Goal: Connect with others: Establish contact or relationships with other users

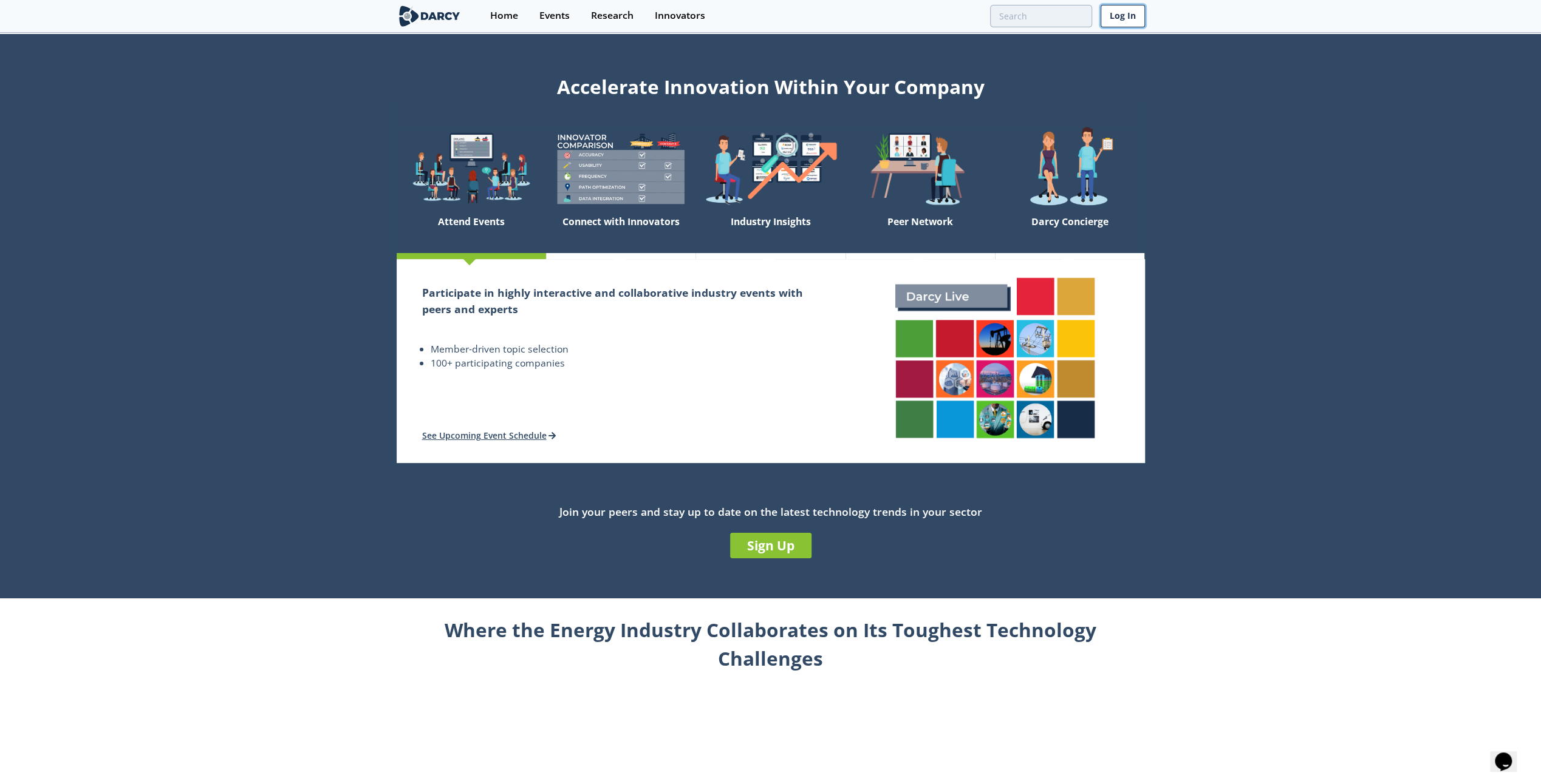
click at [1125, 18] on link "Log In" at bounding box center [1123, 16] width 45 height 22
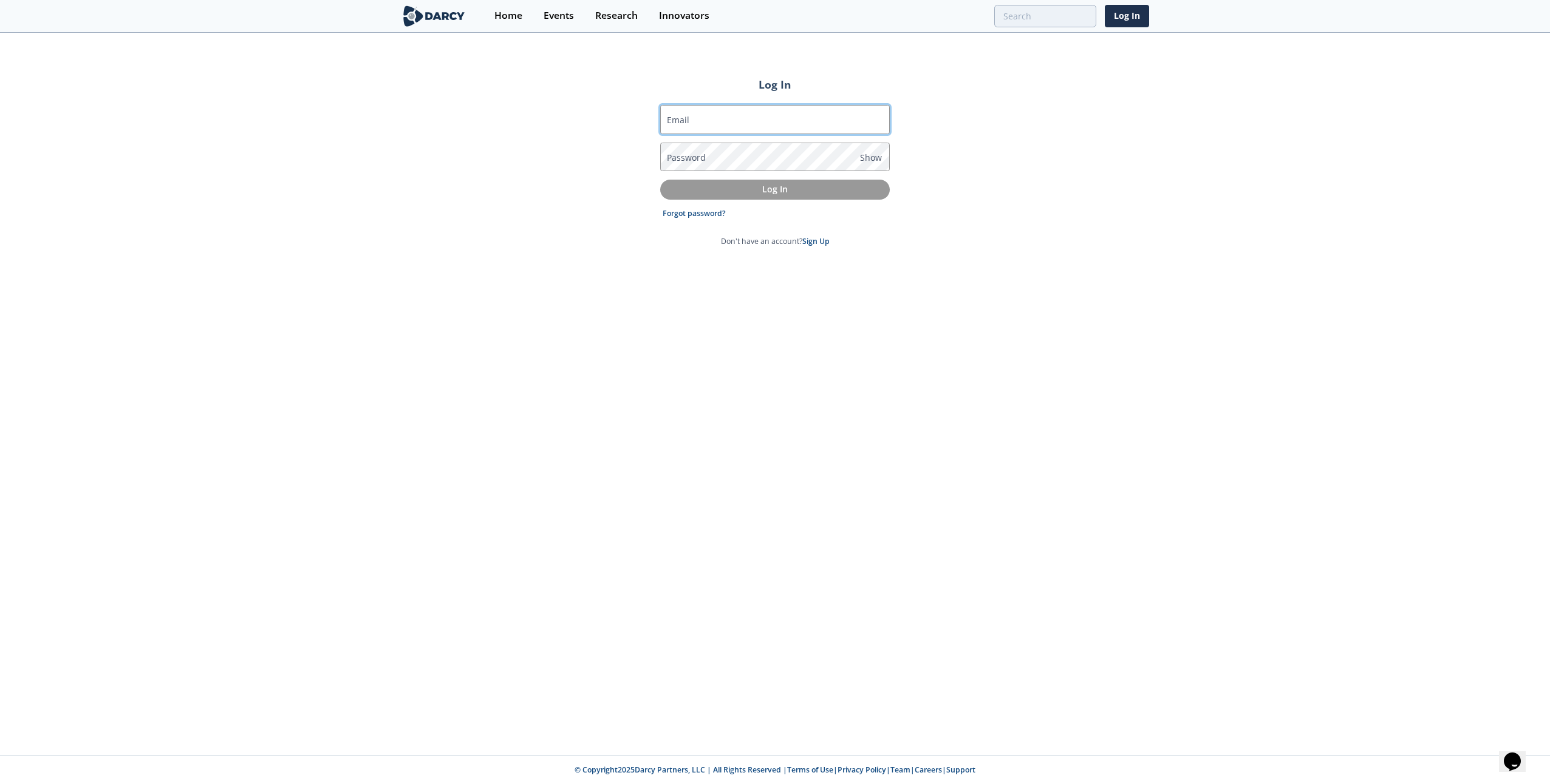
click at [696, 119] on input "Email" at bounding box center [775, 119] width 230 height 29
type input "[EMAIL_ADDRESS][DOMAIN_NAME]"
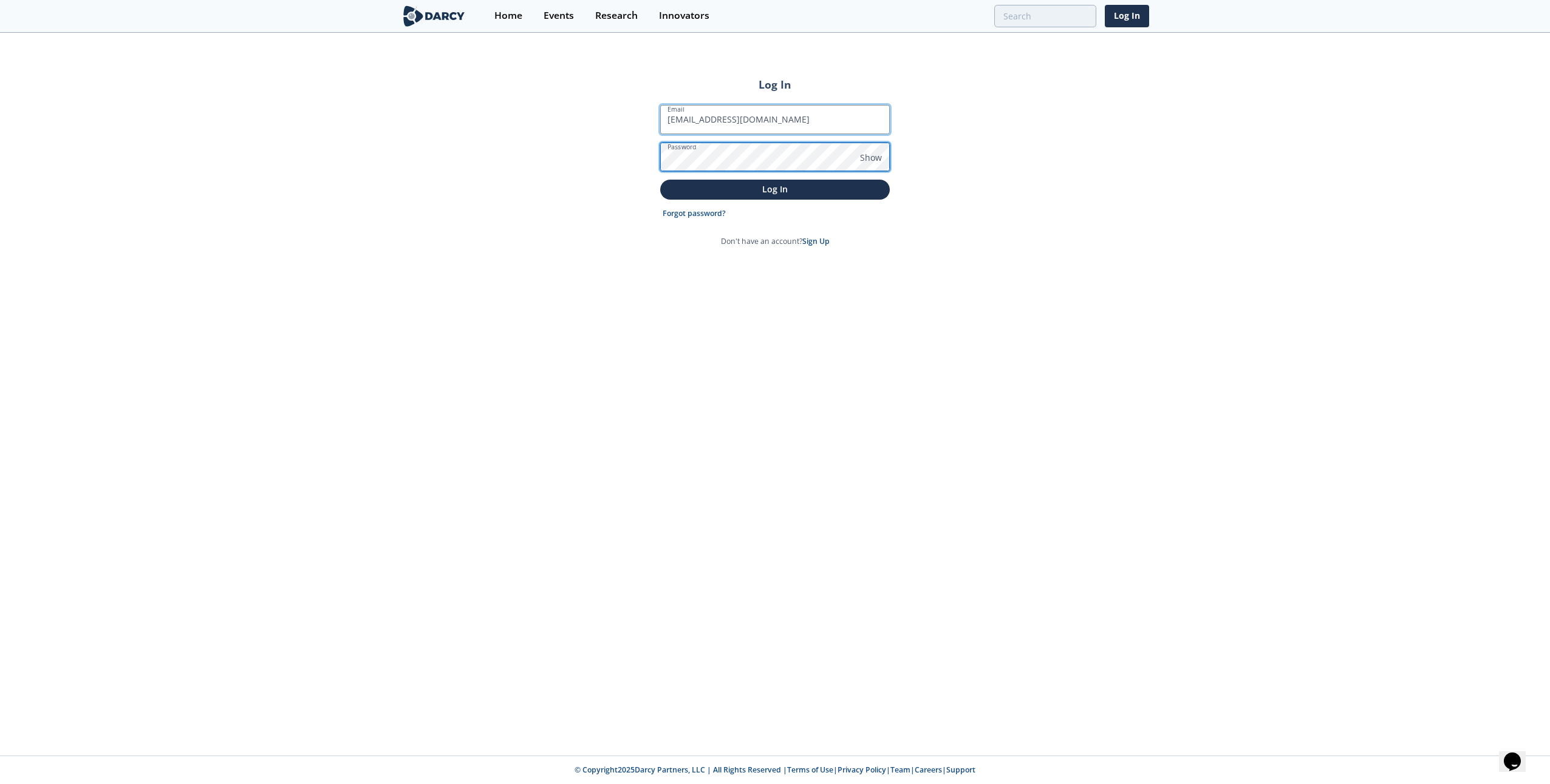
click at [660, 180] on button "Log In" at bounding box center [775, 190] width 230 height 20
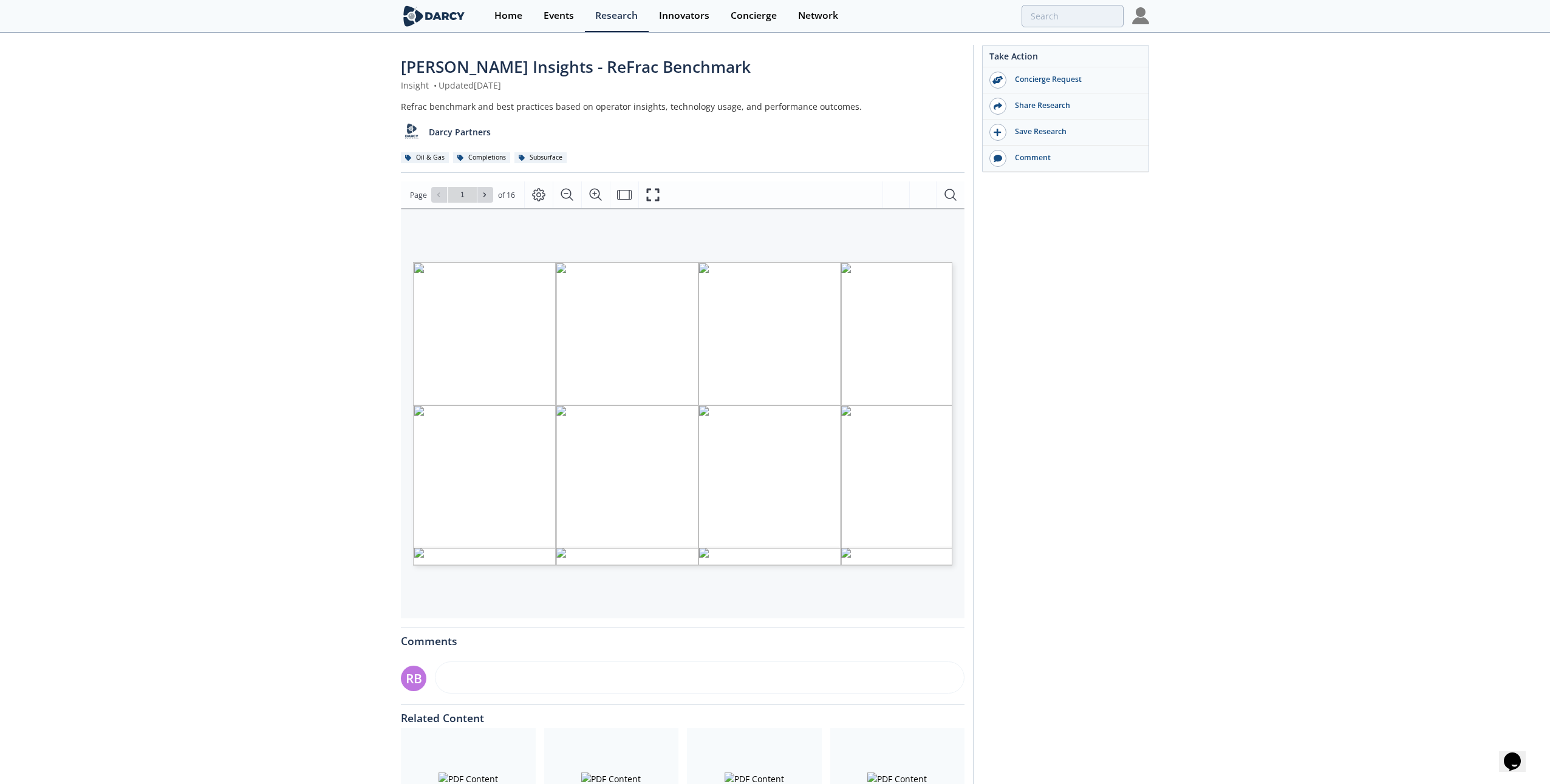
type input "2"
click at [678, 399] on div "ReFrac Benchmark Proprietary and confidential" at bounding box center [662, 402] width 498 height 280
click at [484, 193] on icon at bounding box center [485, 195] width 3 height 4
type input "3"
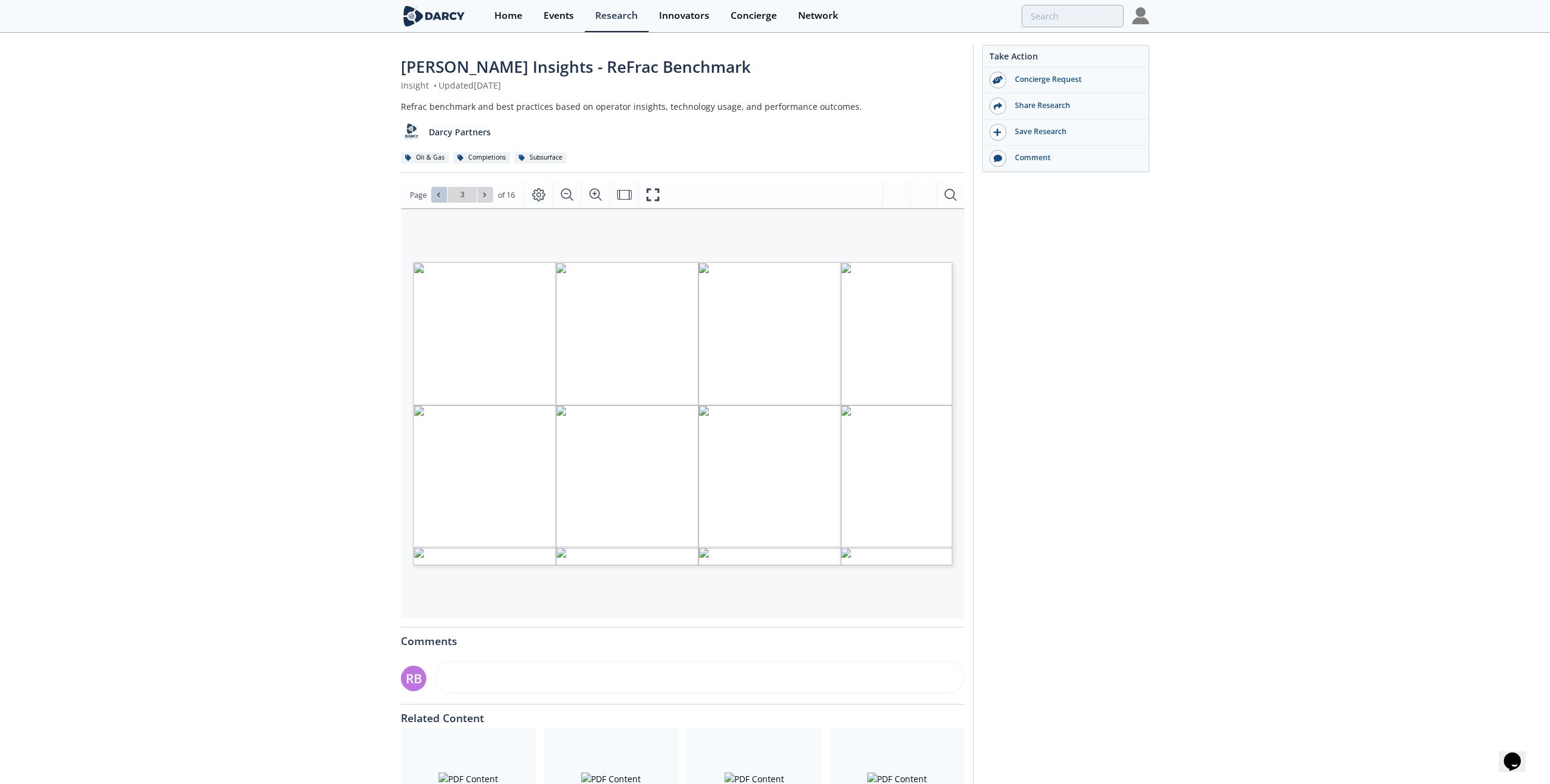
click at [438, 194] on icon at bounding box center [438, 195] width 7 height 7
click at [485, 190] on button at bounding box center [485, 195] width 16 height 16
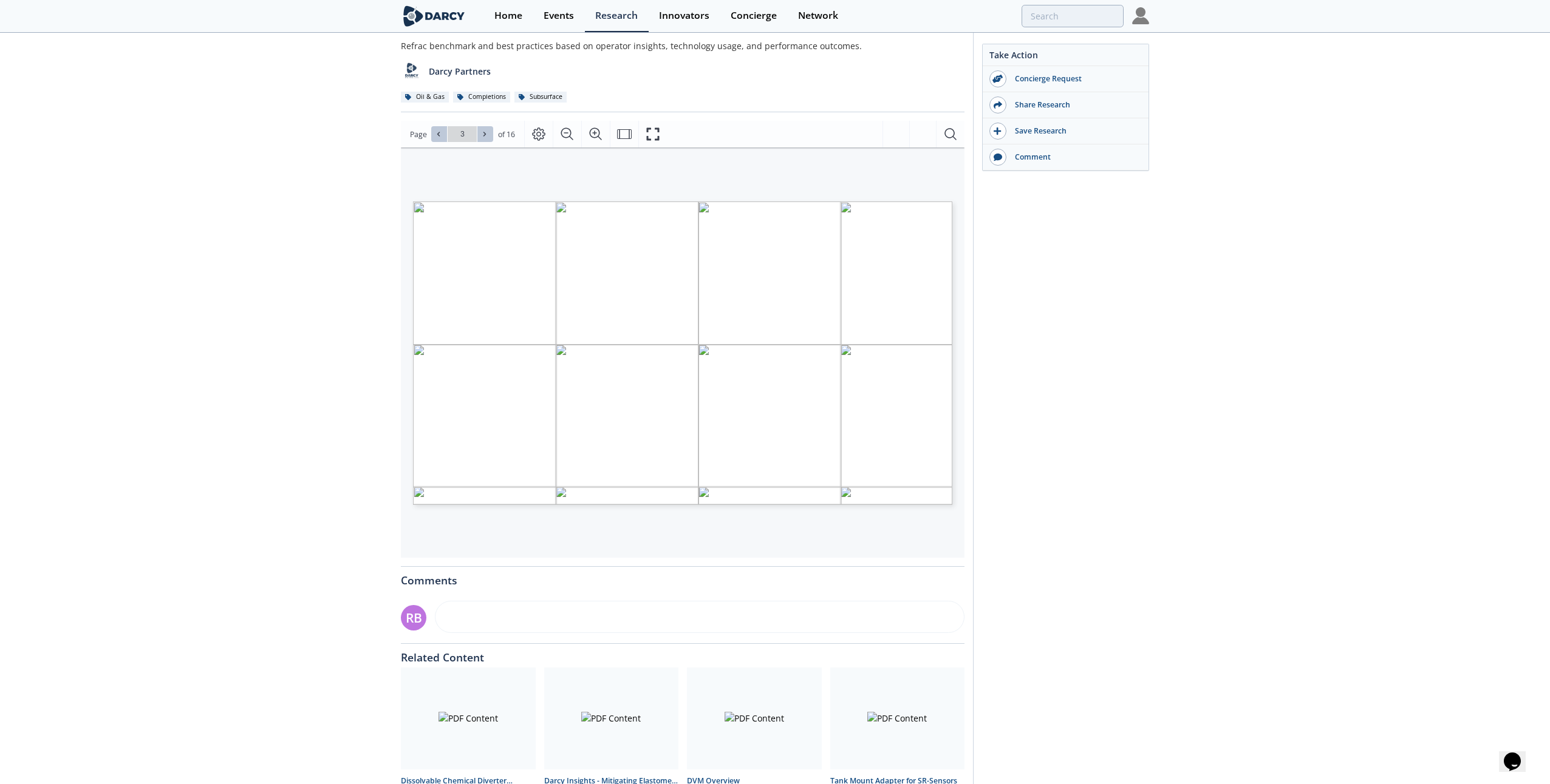
click at [481, 137] on icon at bounding box center [484, 134] width 7 height 7
type input "4"
click at [481, 137] on icon at bounding box center [484, 134] width 7 height 7
type input "5"
click at [482, 137] on icon at bounding box center [484, 134] width 7 height 7
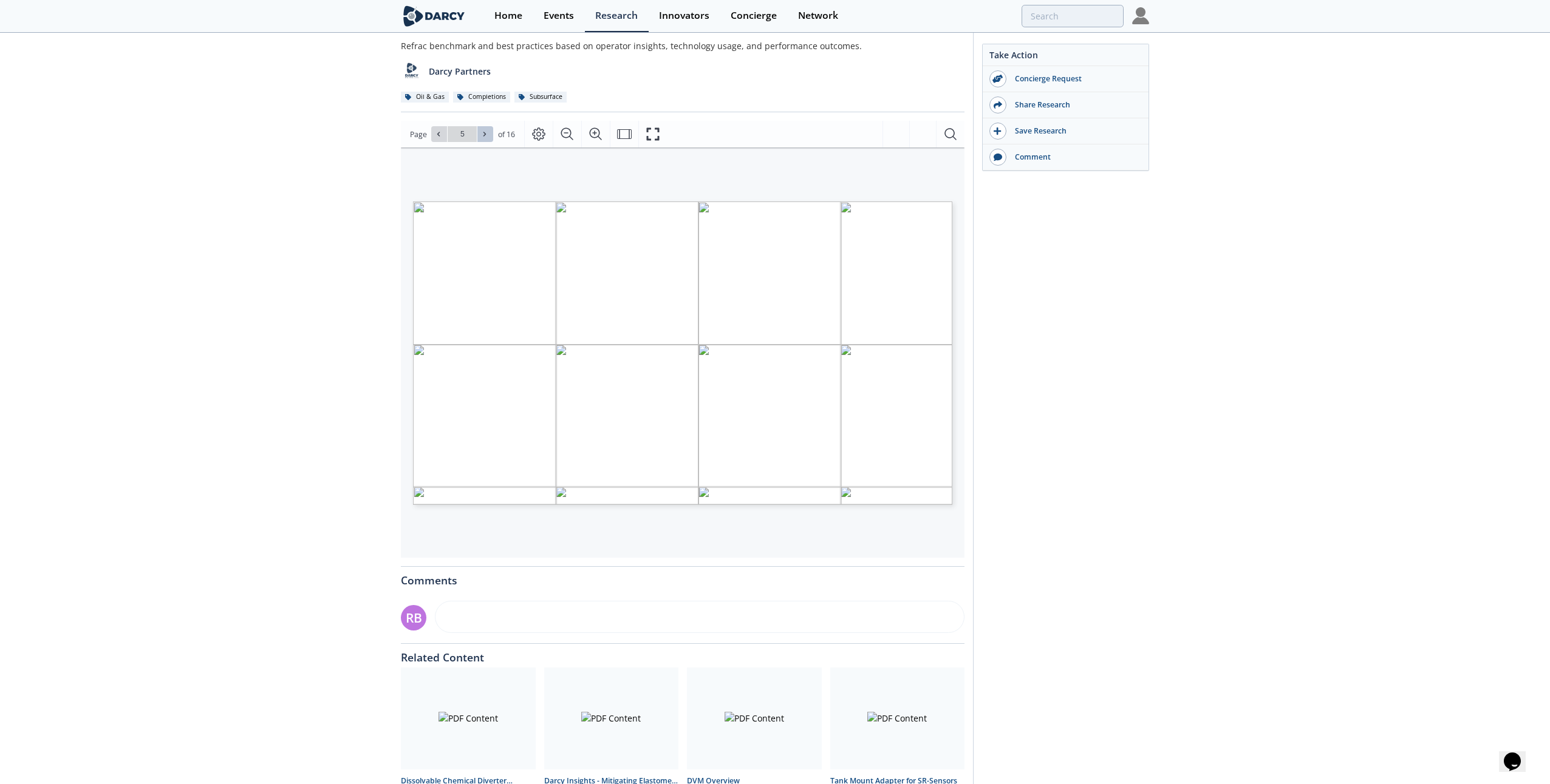
type input "6"
click at [482, 137] on icon at bounding box center [484, 134] width 7 height 7
type input "7"
click at [482, 137] on icon at bounding box center [484, 134] width 7 height 7
type input "8"
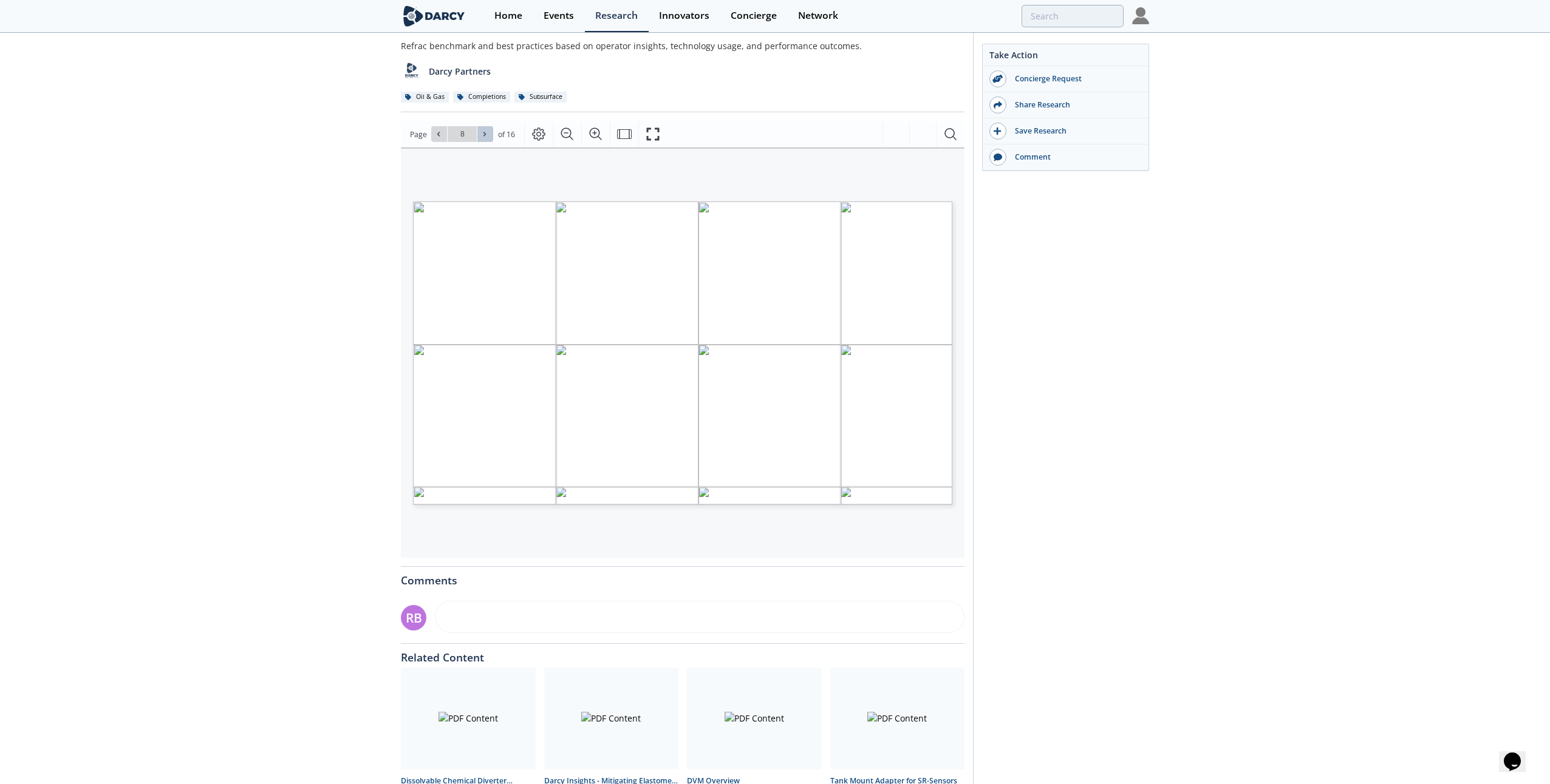
click at [482, 137] on icon at bounding box center [484, 134] width 7 height 7
type input "9"
click at [482, 137] on icon at bounding box center [484, 134] width 7 height 7
type input "10"
click at [487, 133] on span at bounding box center [485, 134] width 9 height 9
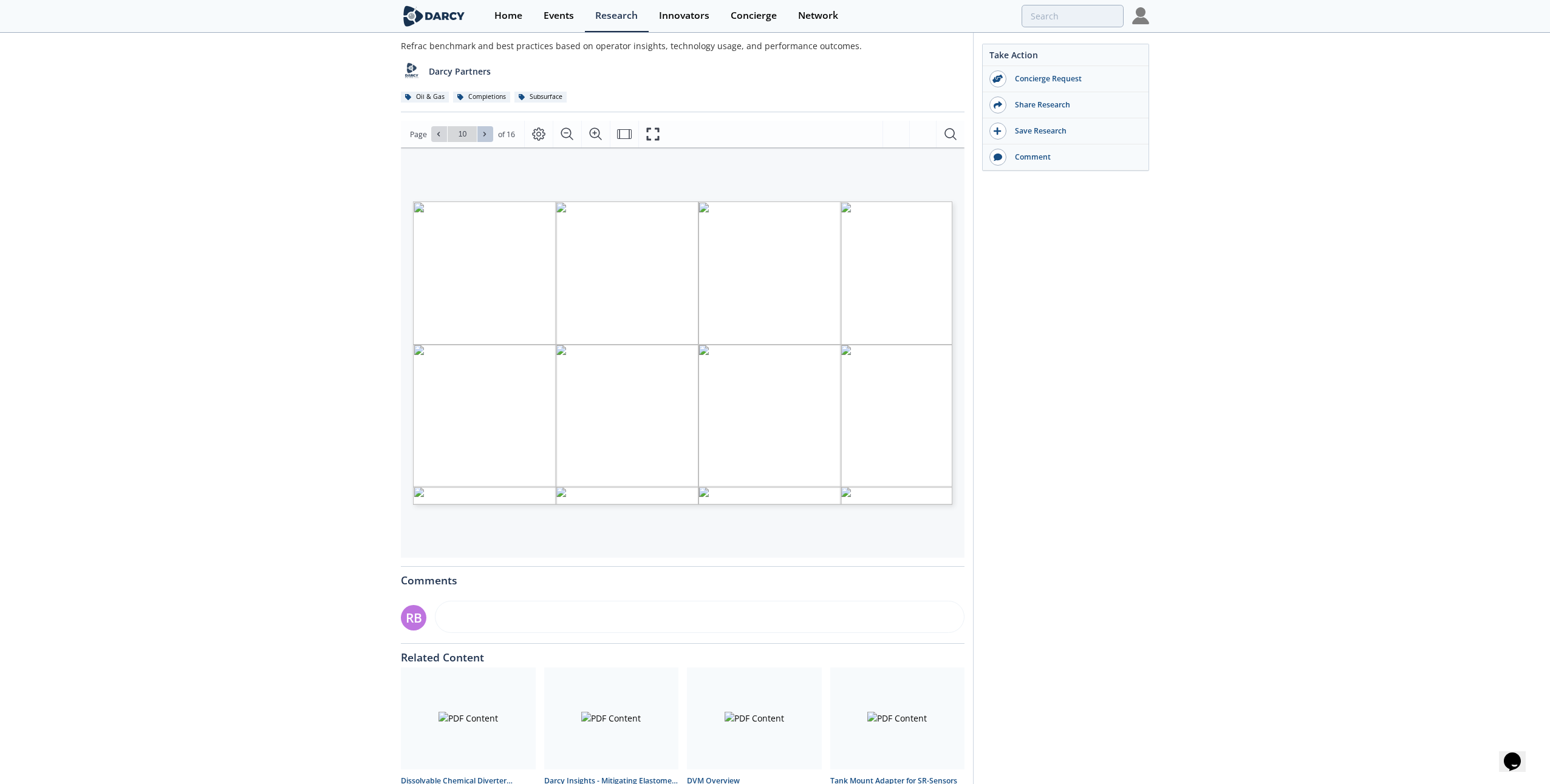
type input "11"
click at [487, 133] on span at bounding box center [485, 134] width 9 height 9
click at [435, 130] on span at bounding box center [439, 134] width 9 height 9
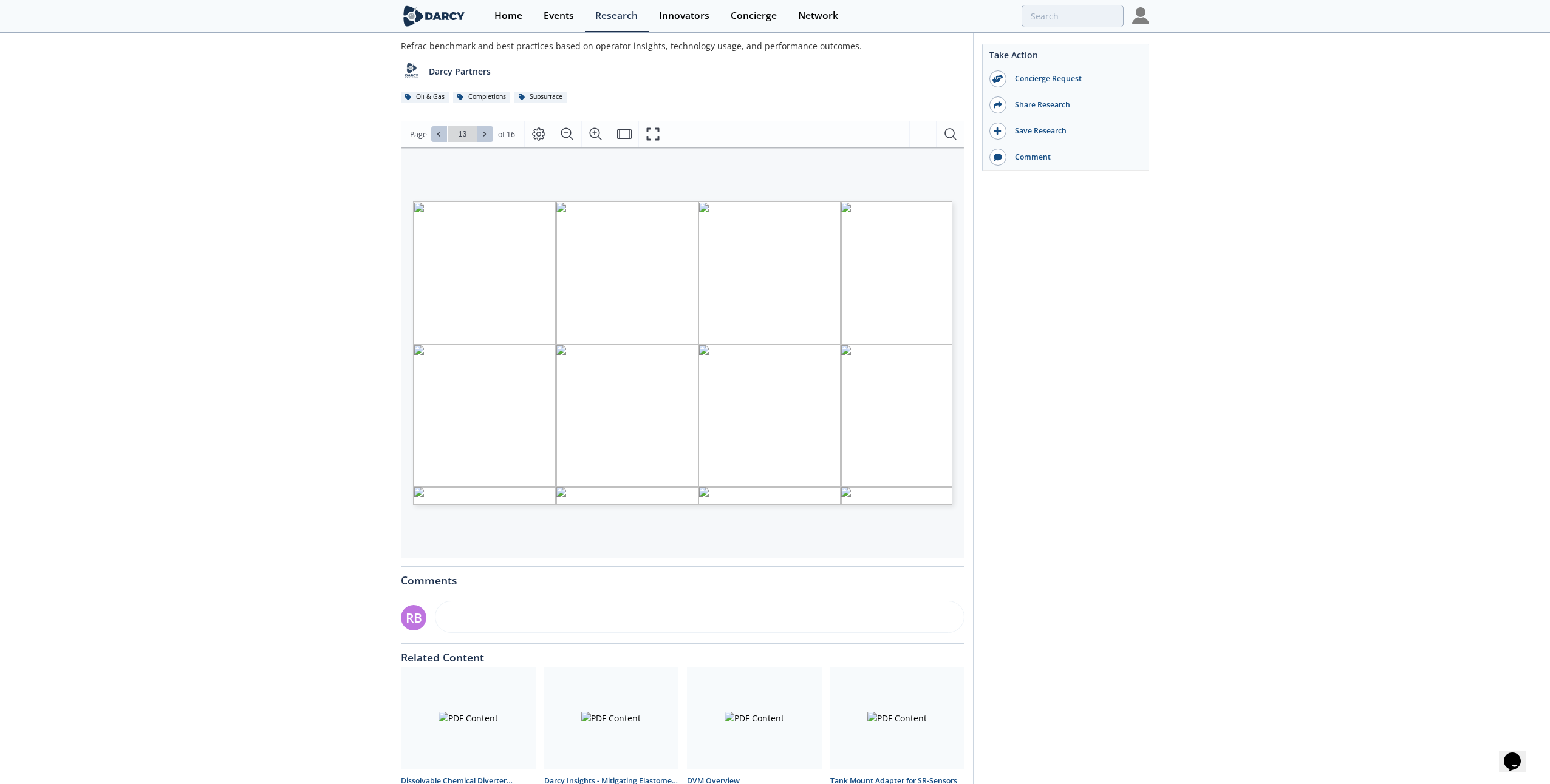
click at [435, 130] on span at bounding box center [439, 134] width 9 height 9
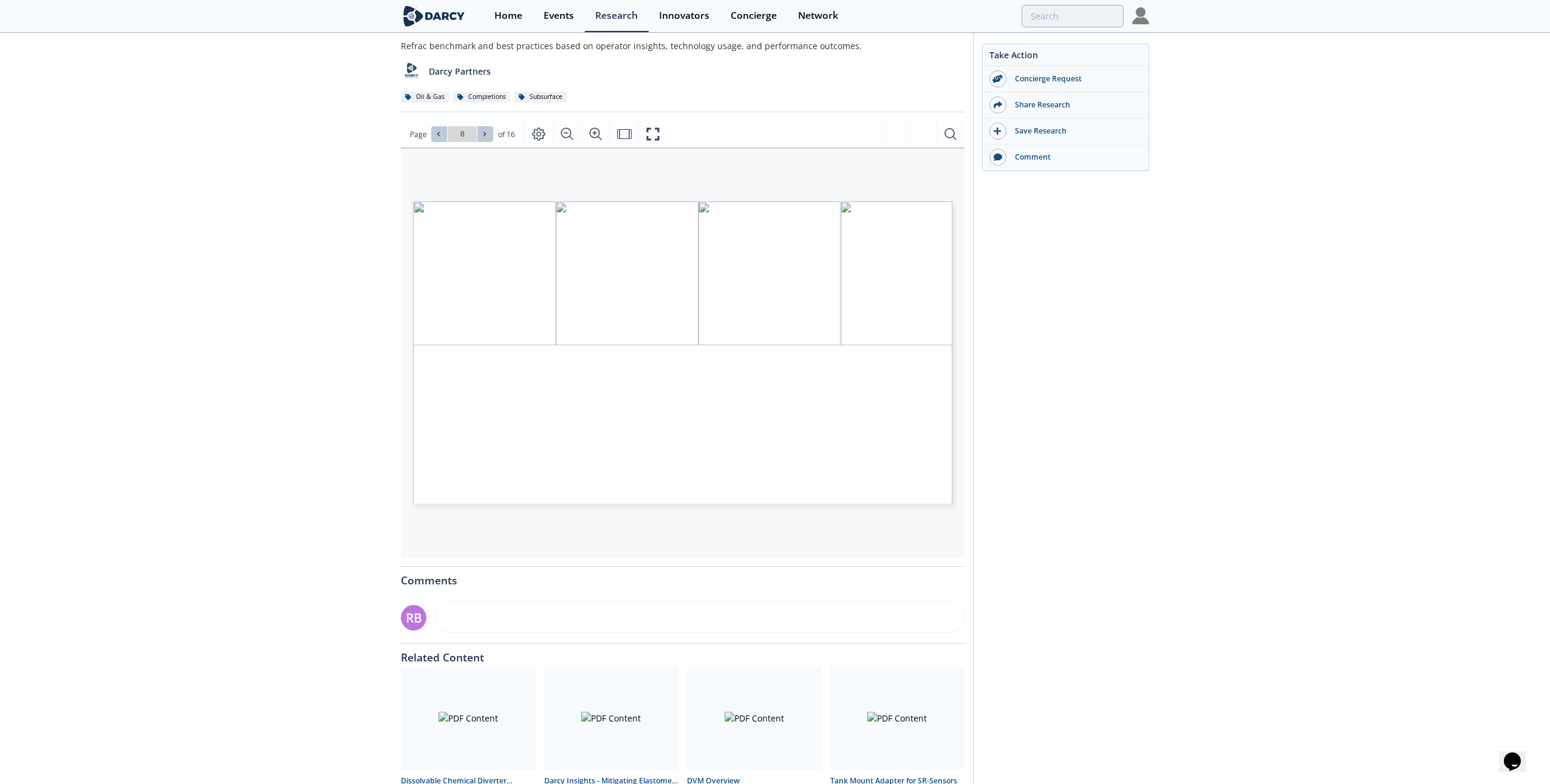
click at [435, 130] on span at bounding box center [439, 134] width 9 height 9
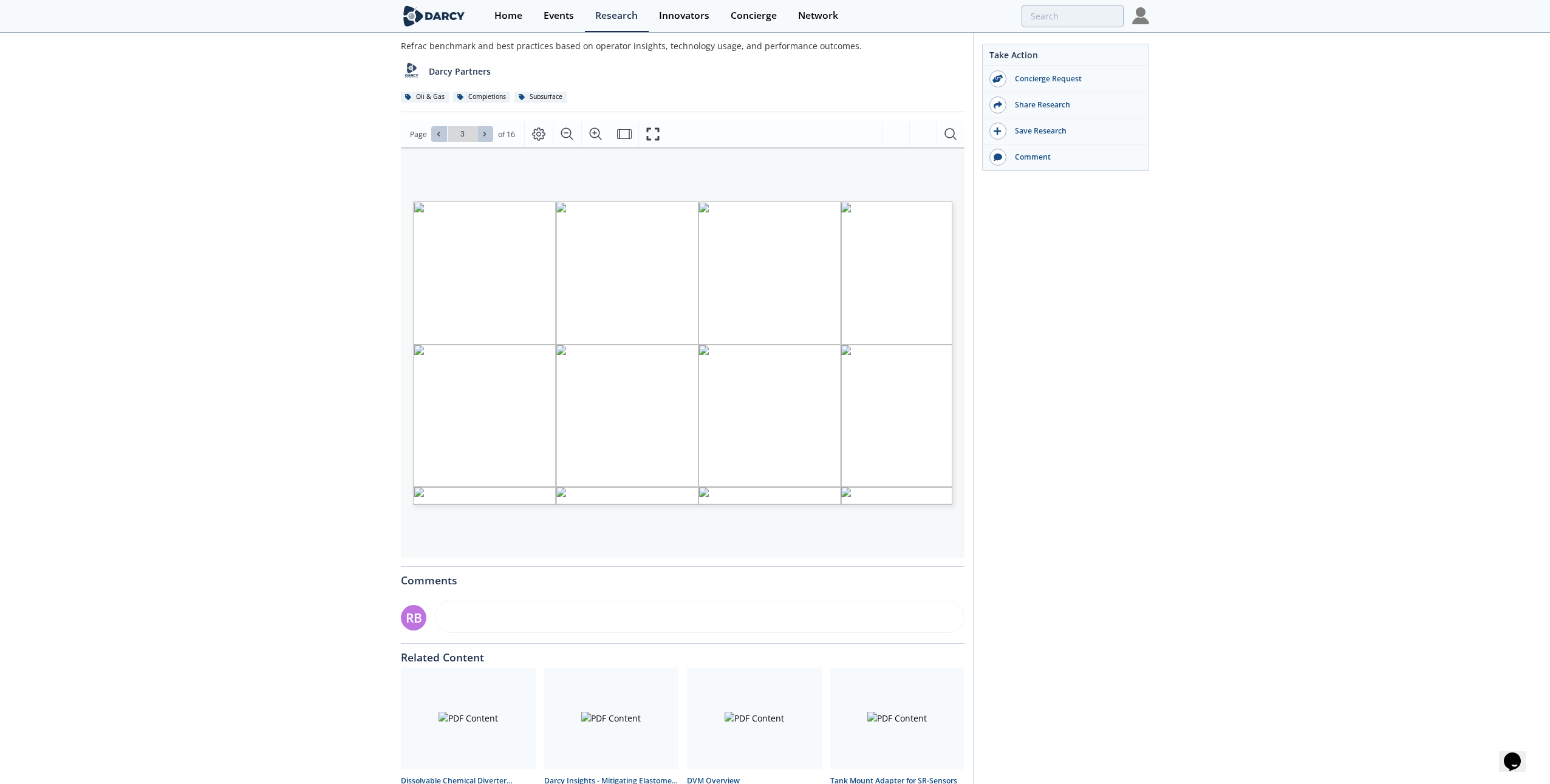
click at [435, 130] on span at bounding box center [439, 134] width 9 height 9
click at [481, 134] on icon at bounding box center [484, 134] width 7 height 7
click at [482, 134] on icon at bounding box center [484, 134] width 7 height 7
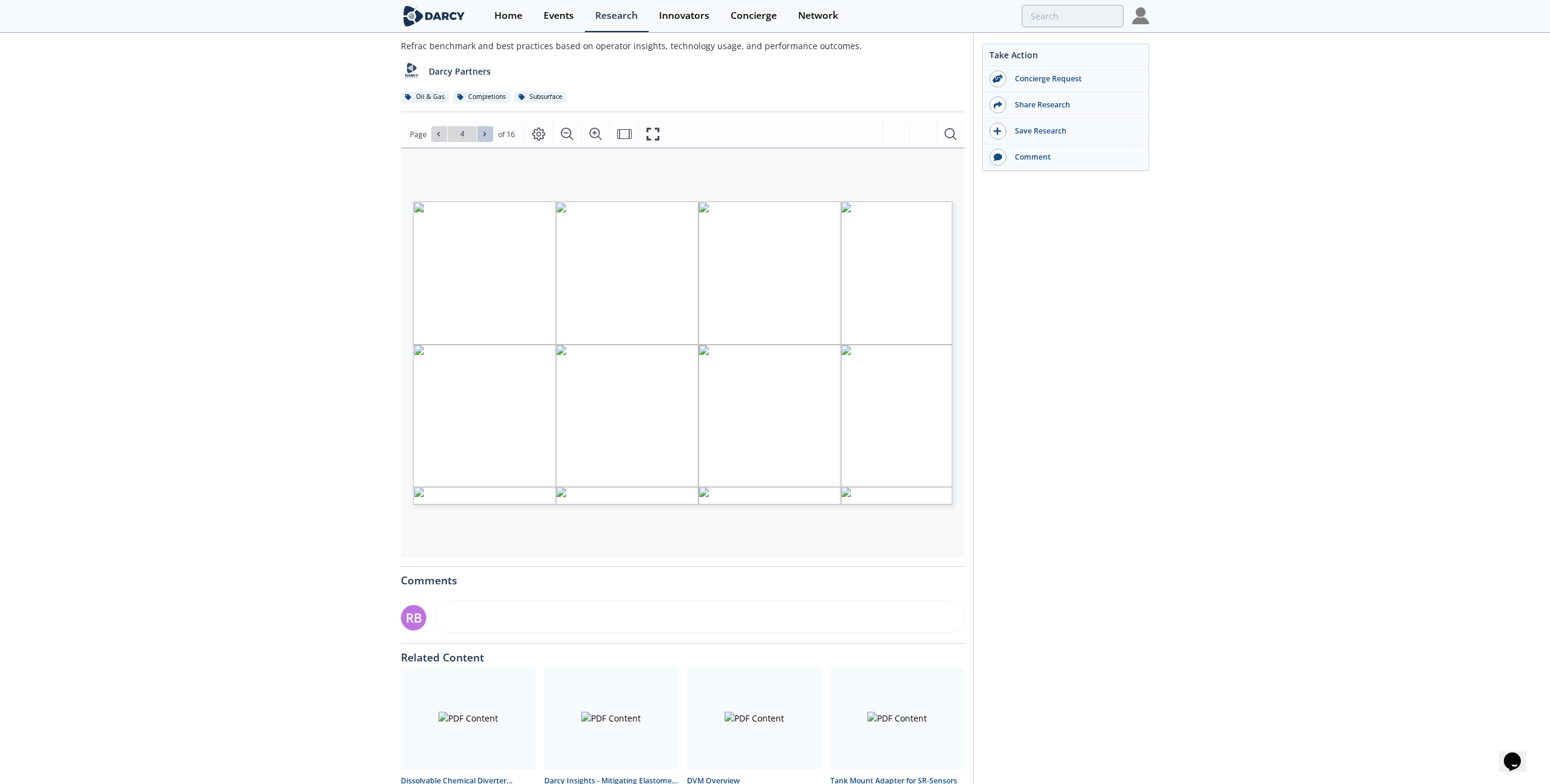
click at [482, 134] on icon at bounding box center [484, 134] width 7 height 7
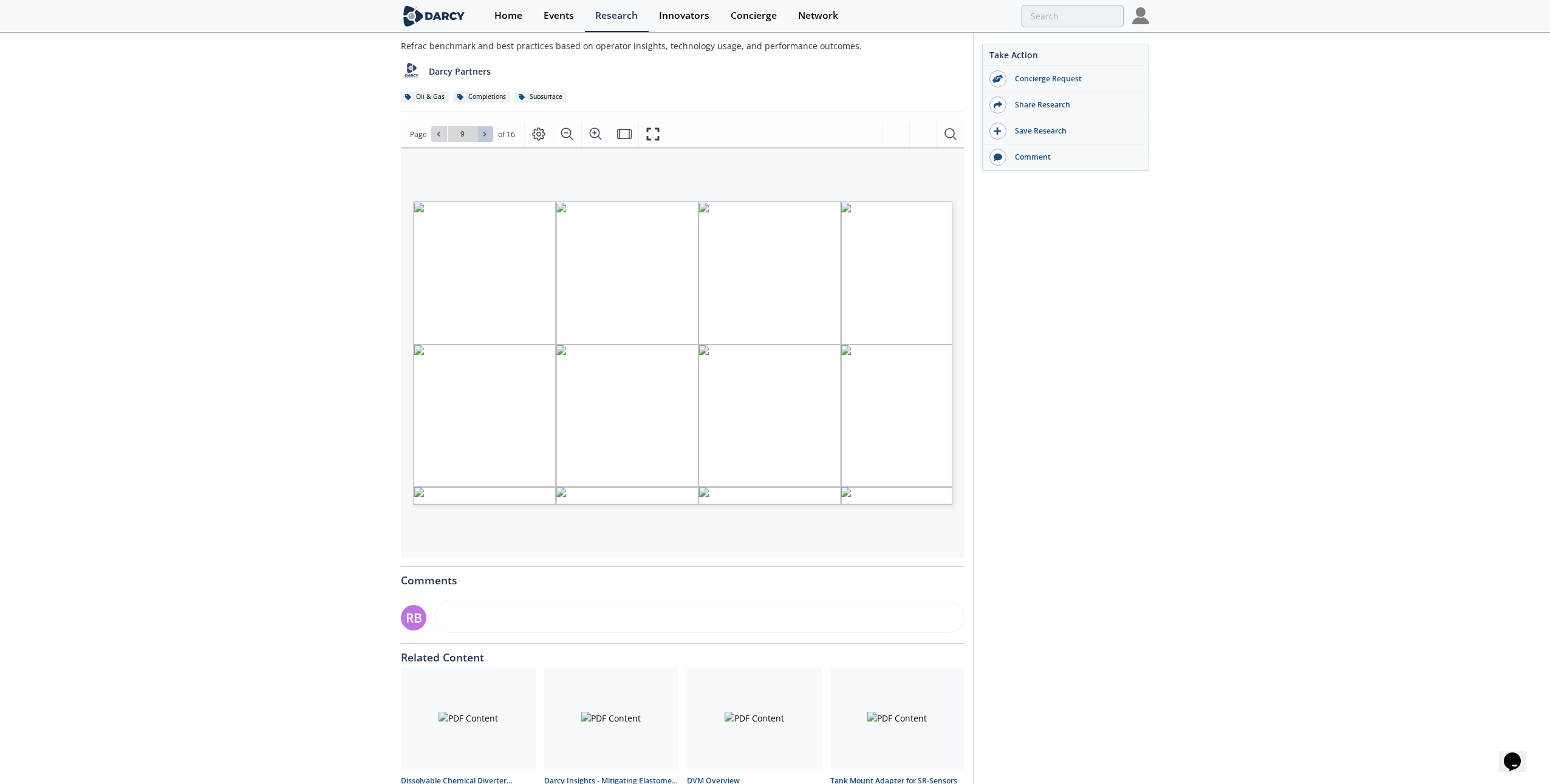
click at [482, 134] on icon at bounding box center [484, 134] width 7 height 7
click at [484, 134] on icon at bounding box center [485, 134] width 3 height 4
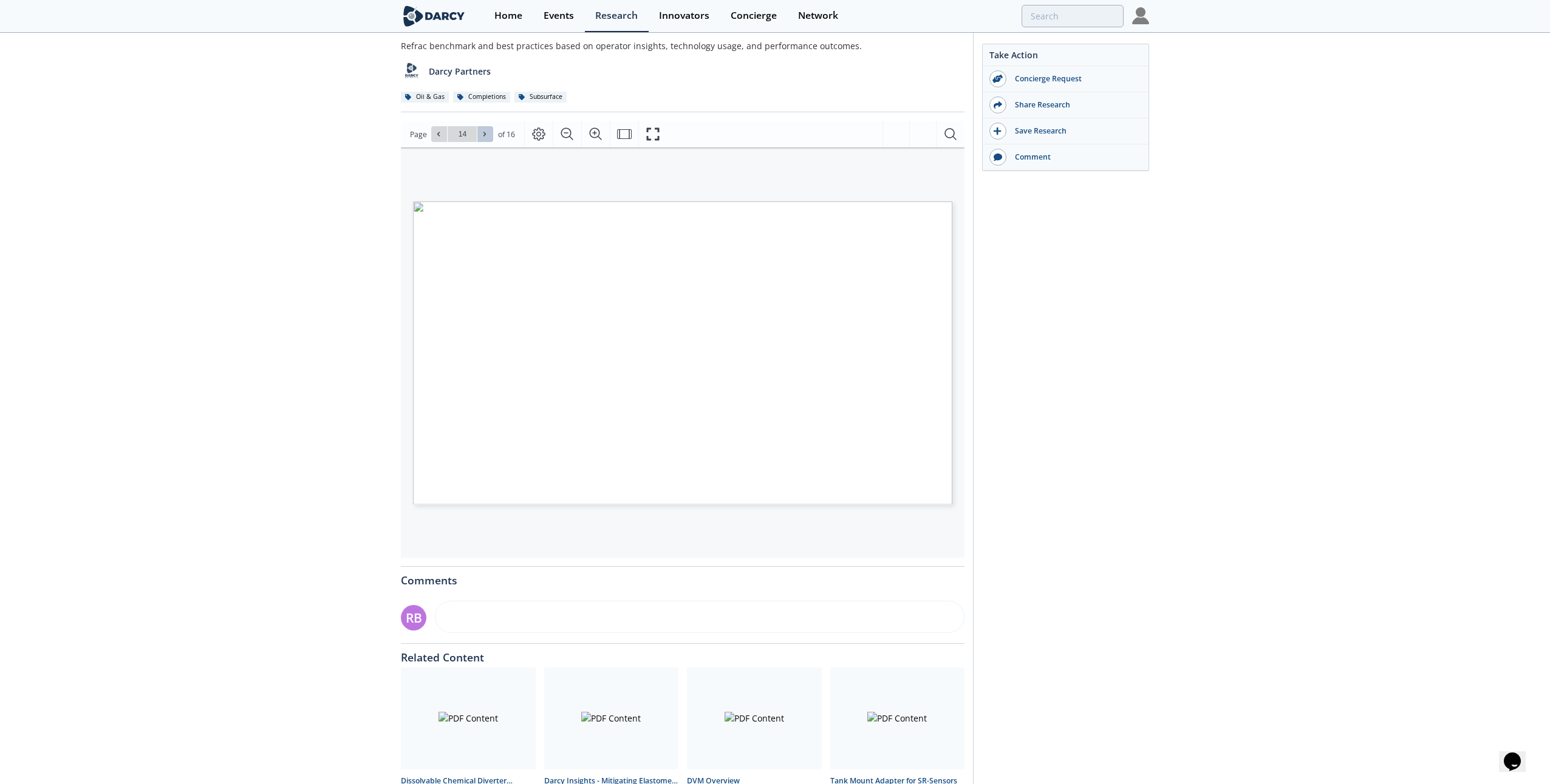
click at [484, 134] on icon at bounding box center [485, 134] width 3 height 4
type input "16"
click at [484, 134] on div "Go to Page 16" at bounding box center [463, 134] width 62 height 16
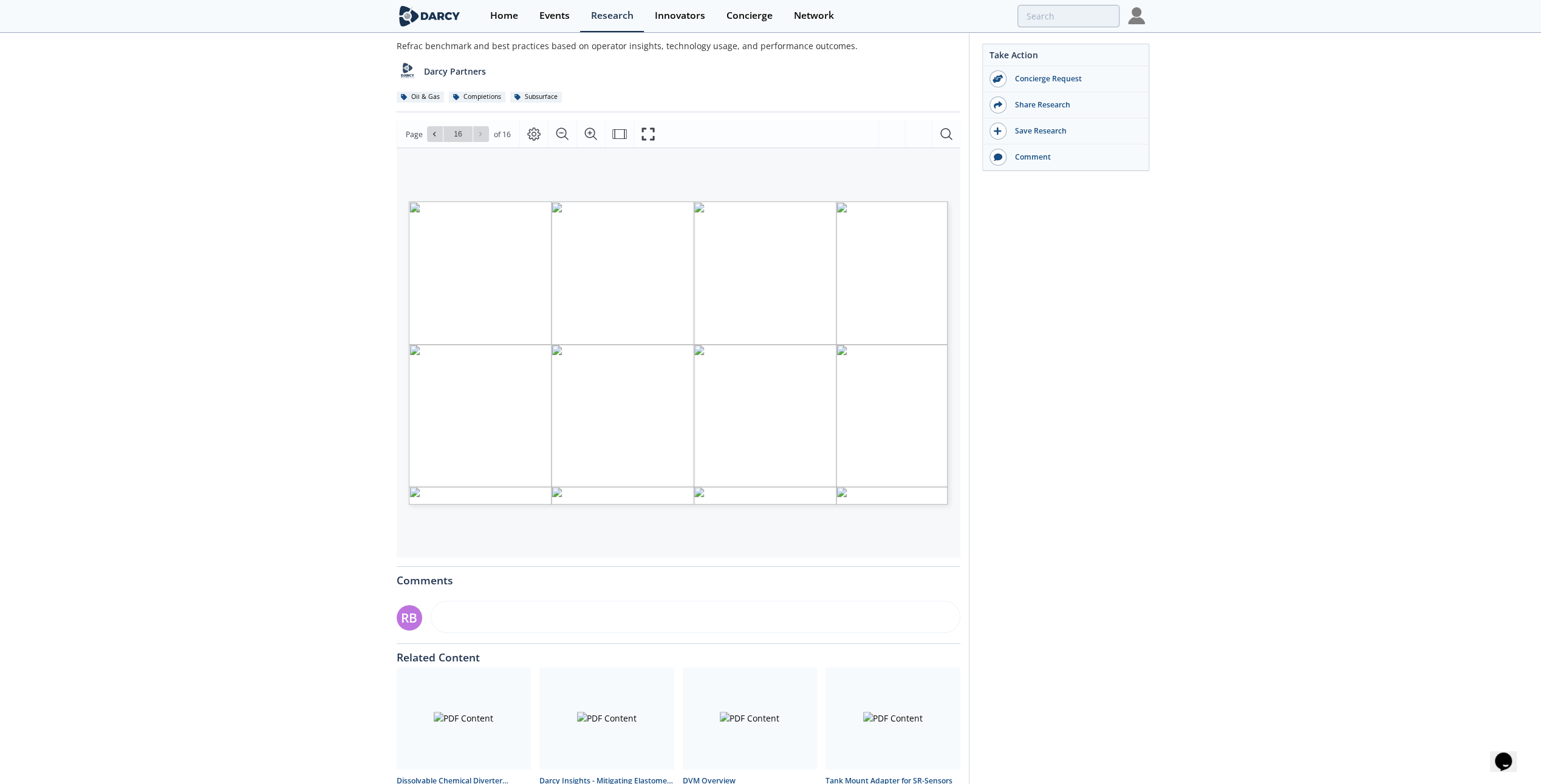
drag, startPoint x: 1029, startPoint y: 170, endPoint x: 1036, endPoint y: 210, distance: 40.6
click at [1030, 170] on div "Take Action Concierge Request Share Research Save Research Comment" at bounding box center [1065, 112] width 167 height 136
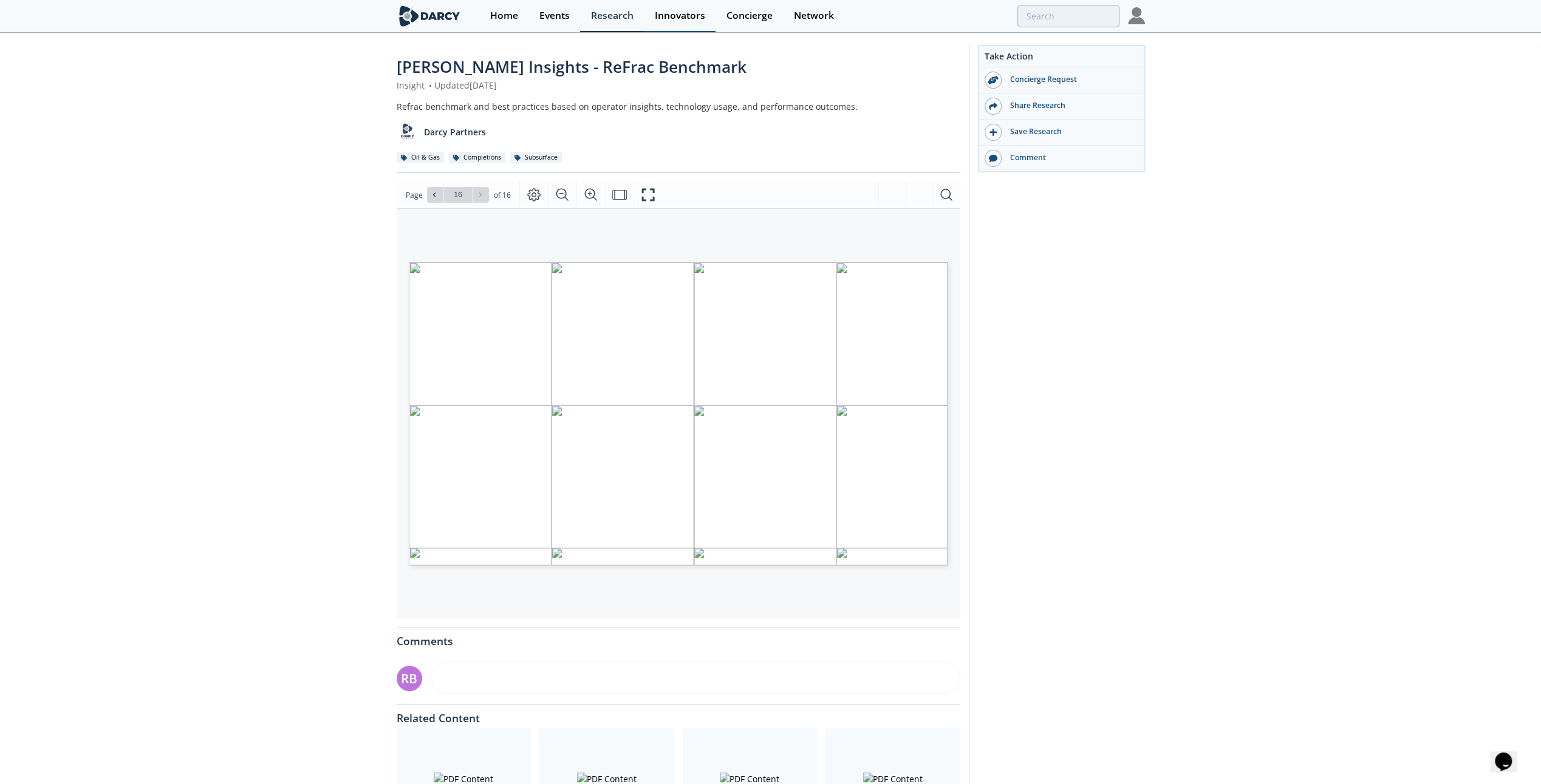
click at [671, 20] on div "Innovators" at bounding box center [680, 16] width 51 height 9
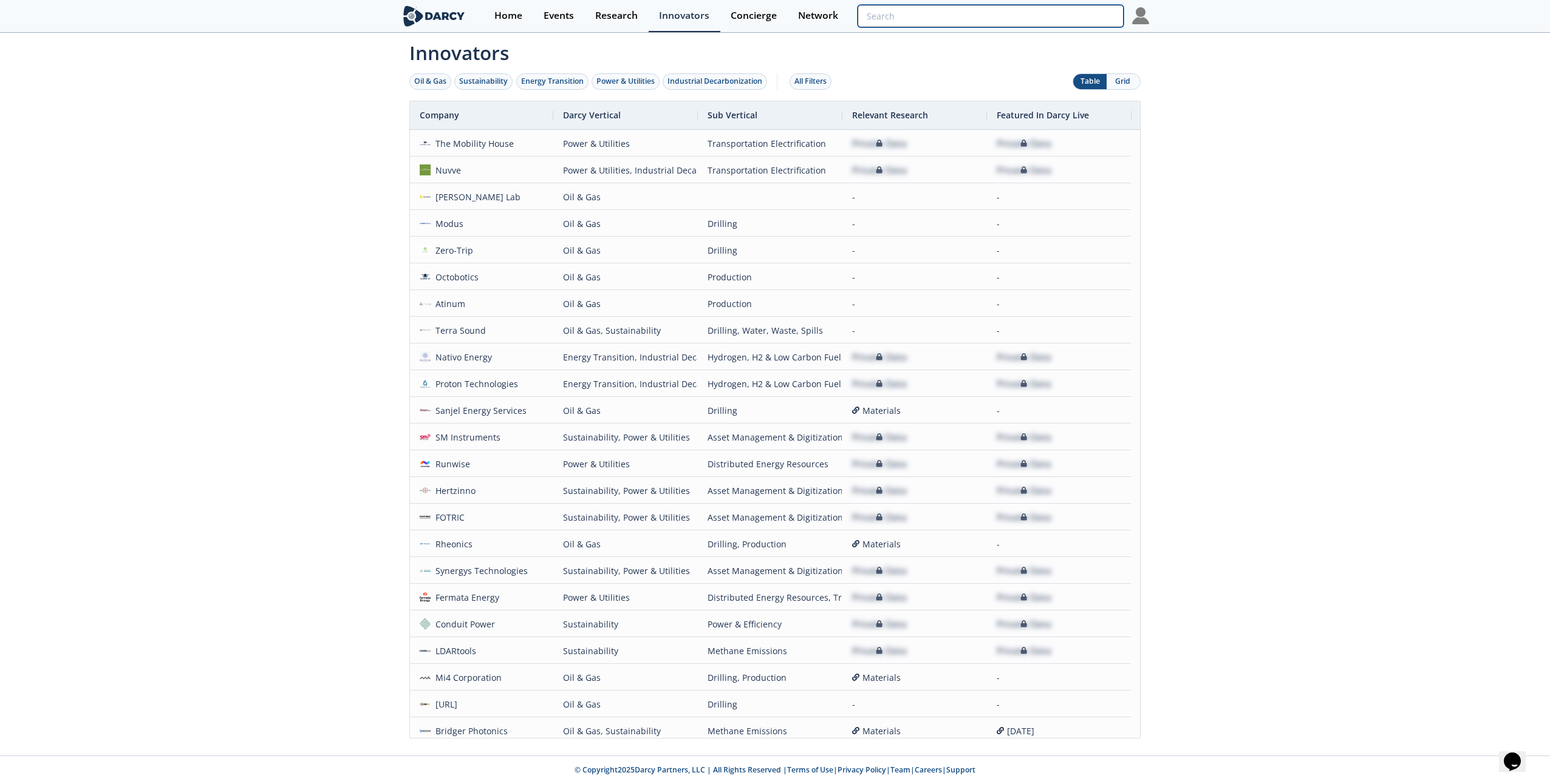
drag, startPoint x: 1039, startPoint y: 10, endPoint x: 1046, endPoint y: 12, distance: 7.3
click at [1040, 12] on input "search" at bounding box center [990, 16] width 266 height 22
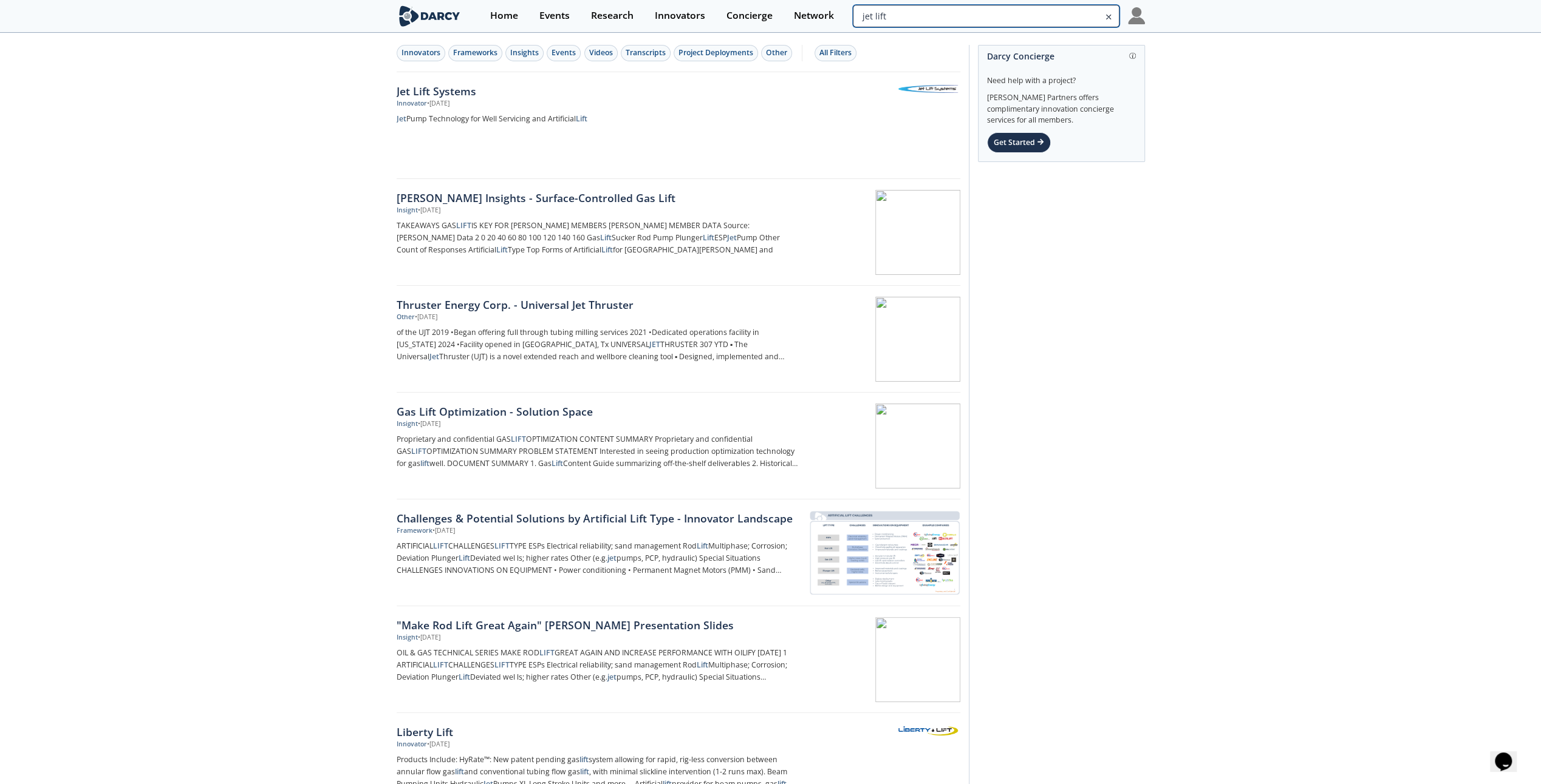
click at [1062, 15] on input "jet lift" at bounding box center [985, 16] width 266 height 22
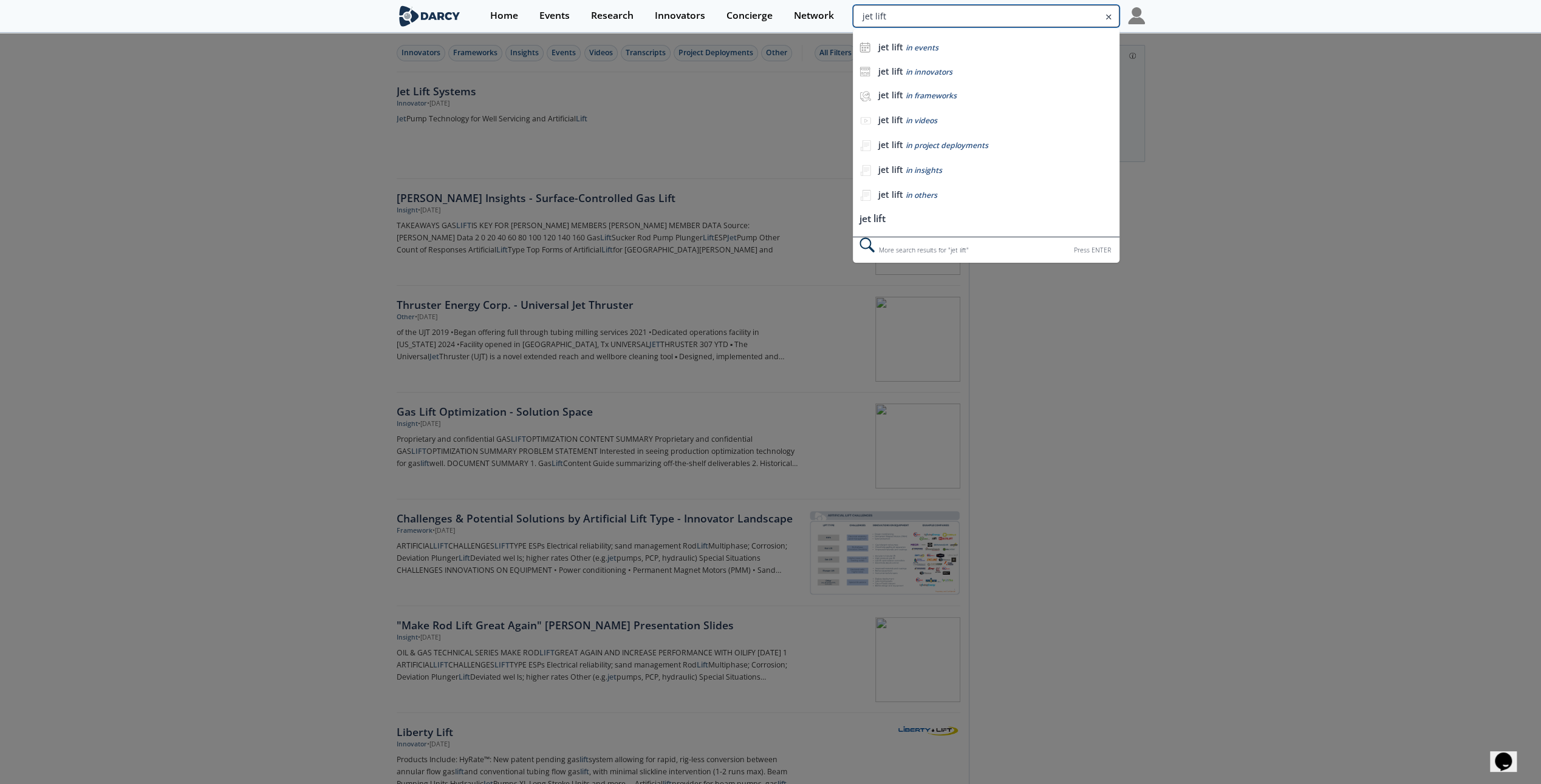
drag, startPoint x: 1070, startPoint y: 15, endPoint x: 987, endPoint y: 22, distance: 83.3
click at [987, 22] on input "jet lift" at bounding box center [985, 16] width 266 height 22
type input "jetlift systems"
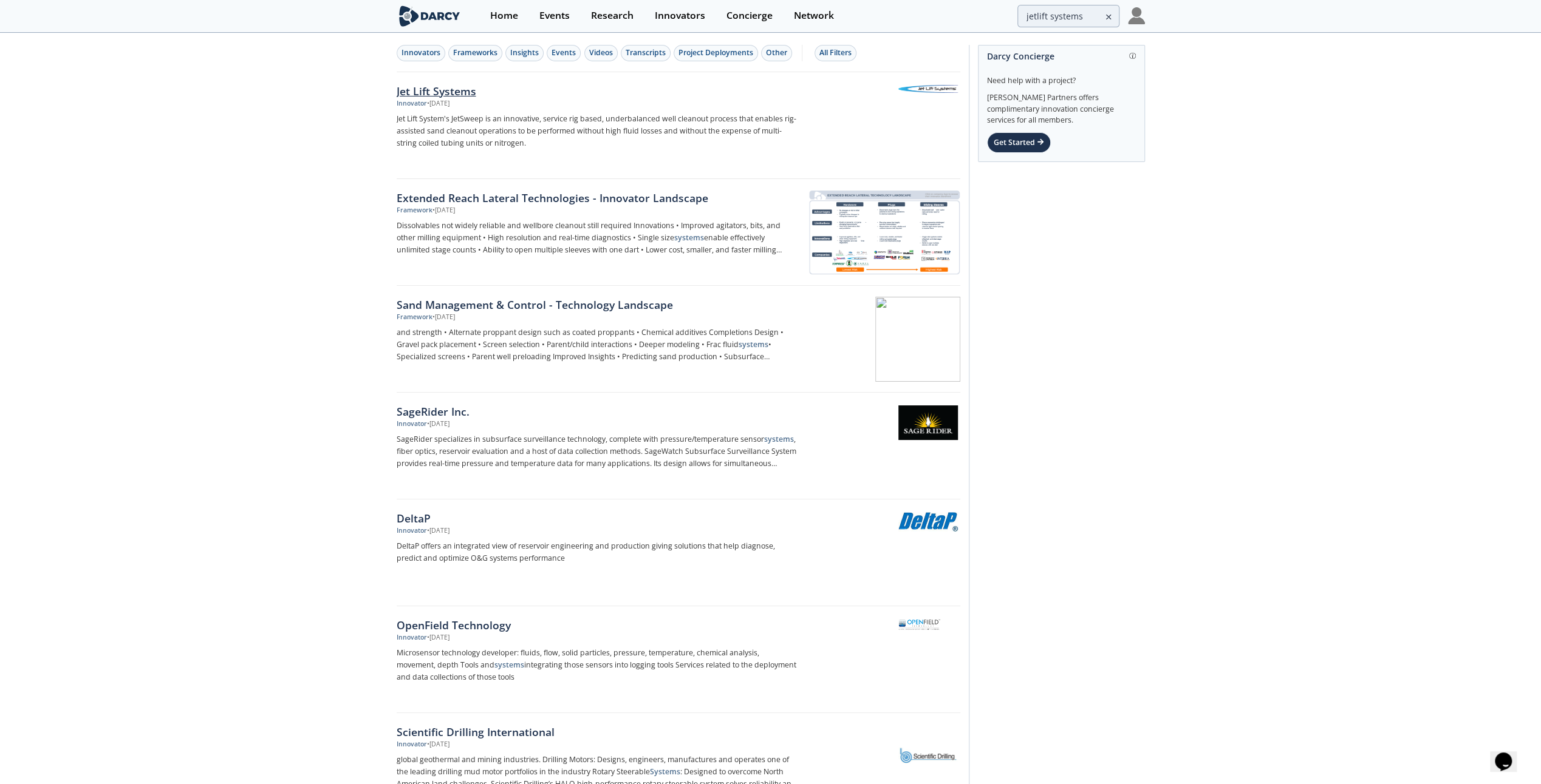
click at [413, 88] on div "Jet Lift Systems" at bounding box center [598, 91] width 402 height 16
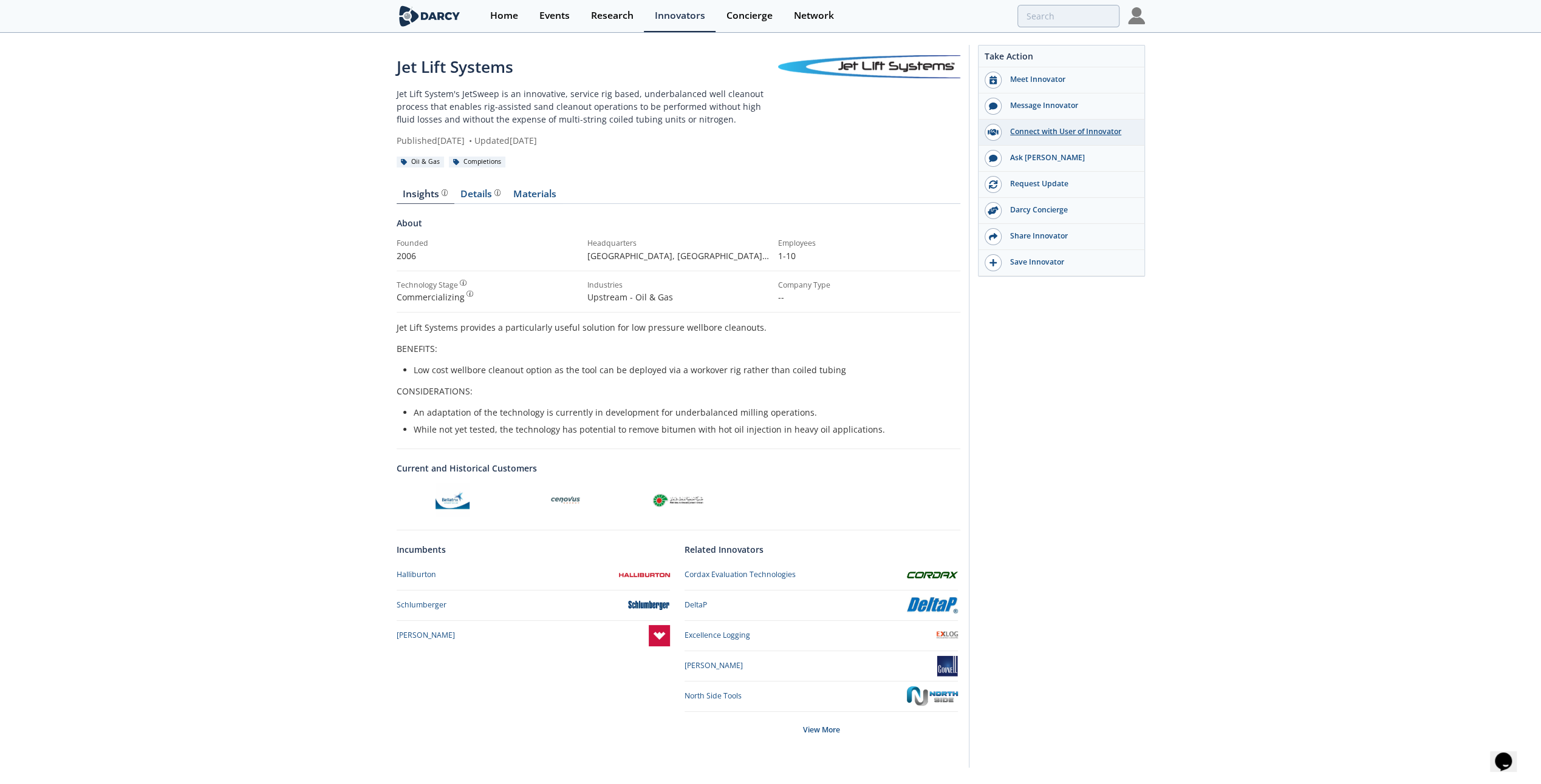
click at [1041, 130] on div "Connect with User of Innovator" at bounding box center [1069, 132] width 136 height 11
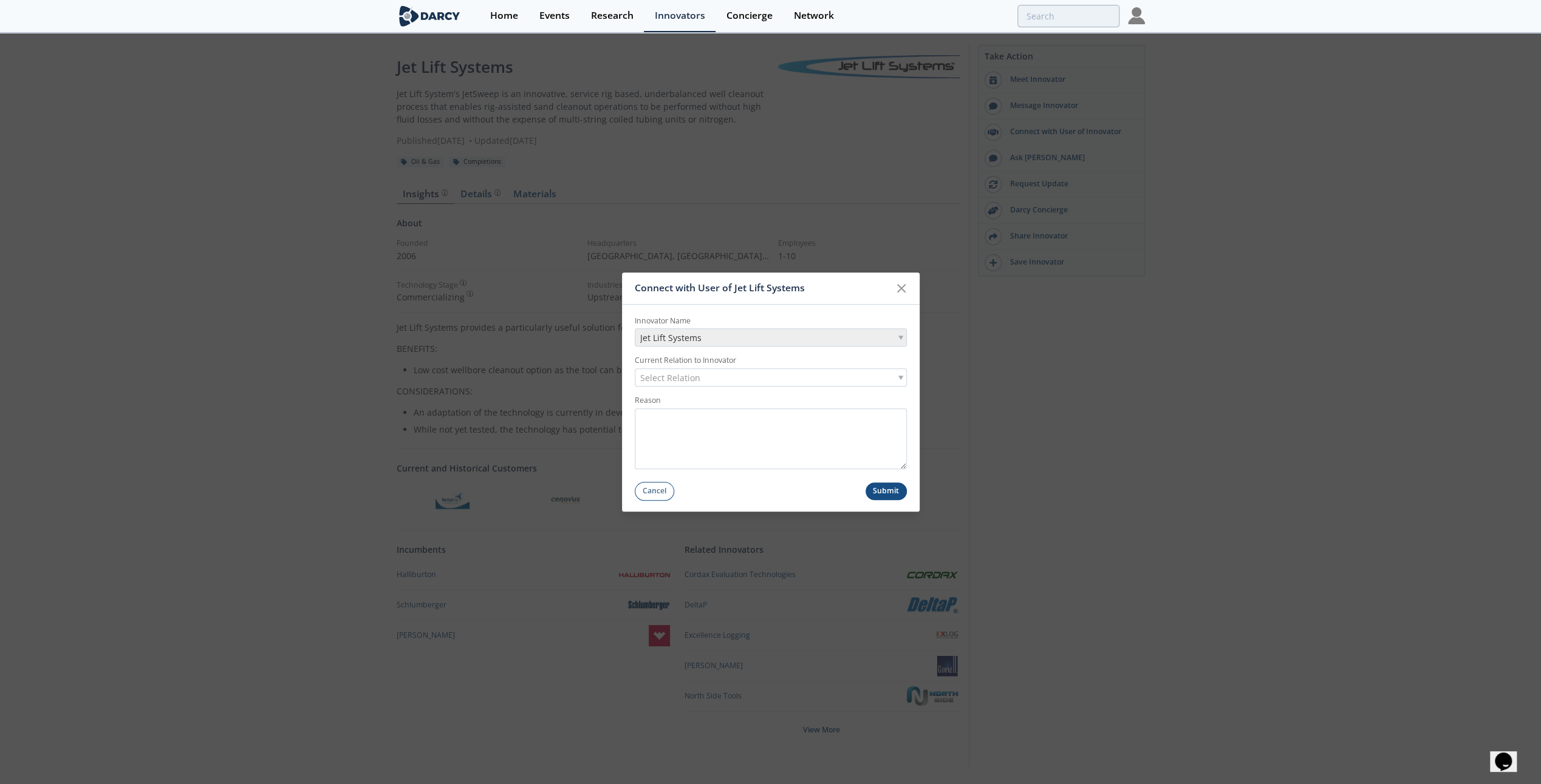
click at [803, 378] on div "Select Relation" at bounding box center [771, 378] width 272 height 18
click at [691, 433] on textarea "Reason" at bounding box center [771, 439] width 272 height 61
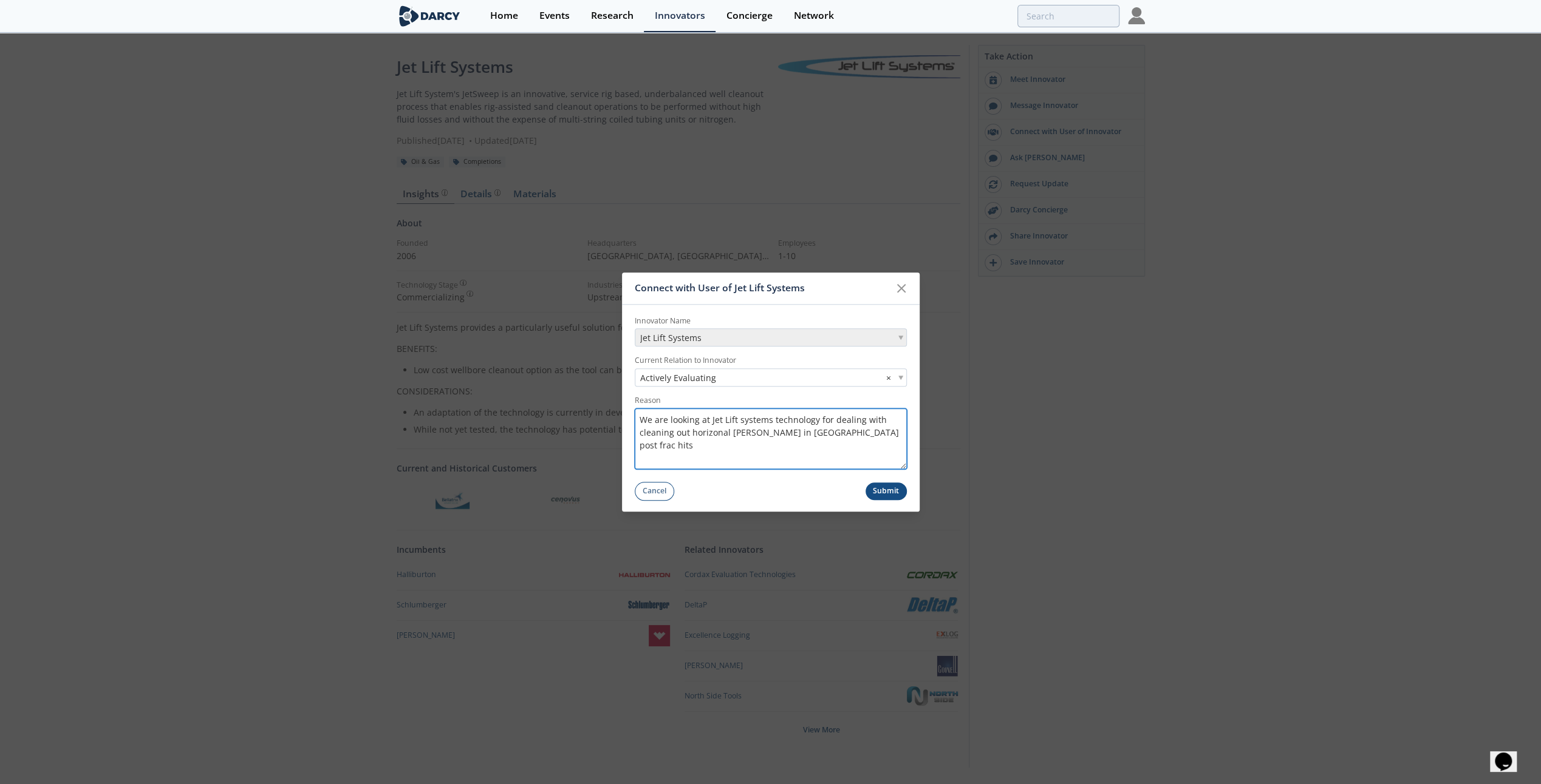
click at [854, 433] on textarea "We are looking at Jet Lift systems technology for dealing with cleaning out hor…" at bounding box center [771, 439] width 272 height 61
type textarea "We are looking at Jet Lift systems technology for dealing with cleaning out hor…"
click at [878, 491] on button "Submit" at bounding box center [886, 491] width 41 height 18
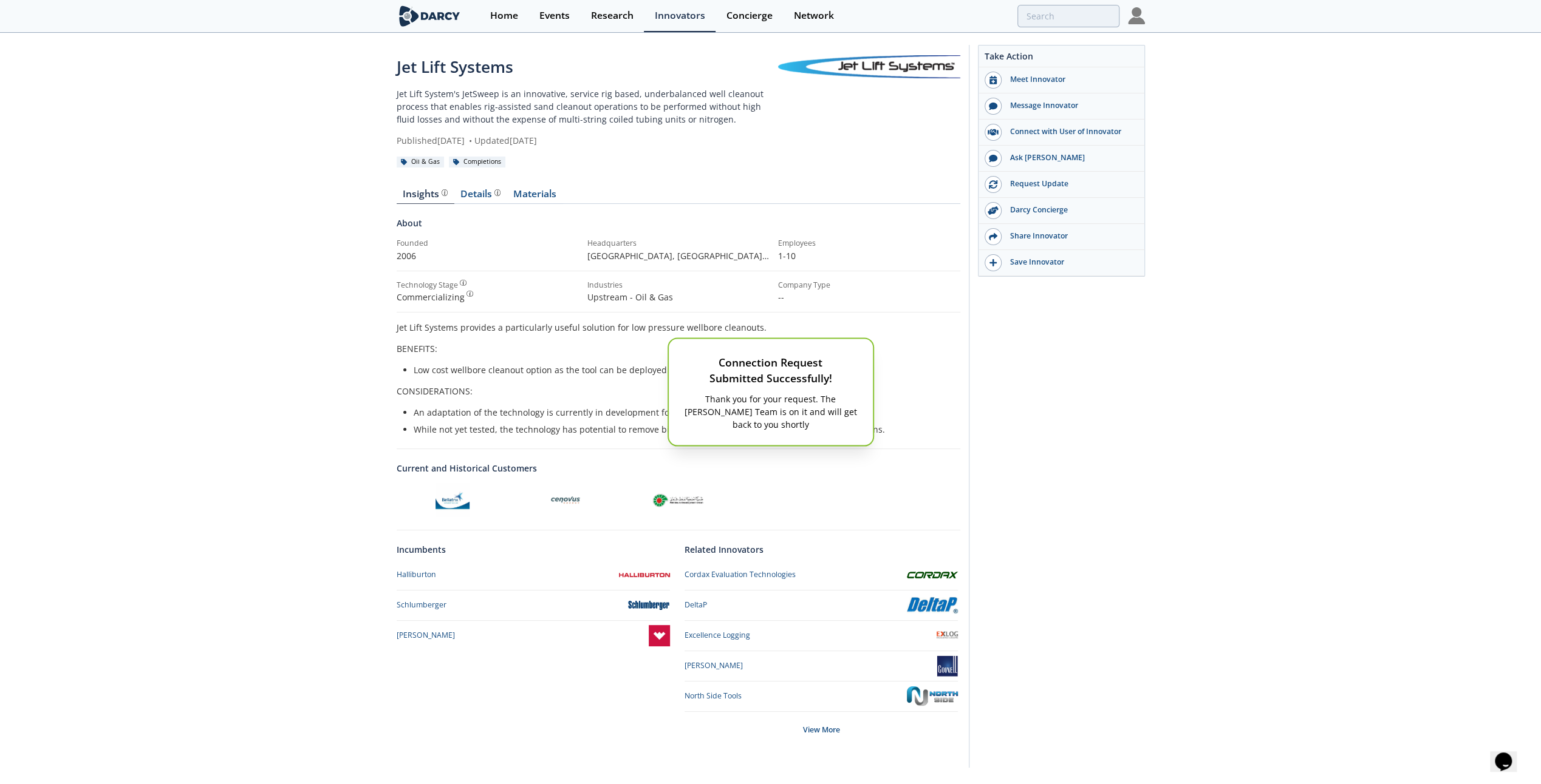
click at [1006, 427] on div "Connection Request Submitted Successfully! Thank you for your request. The [PER…" at bounding box center [770, 392] width 1541 height 784
click at [534, 194] on link "Materials" at bounding box center [535, 197] width 56 height 15
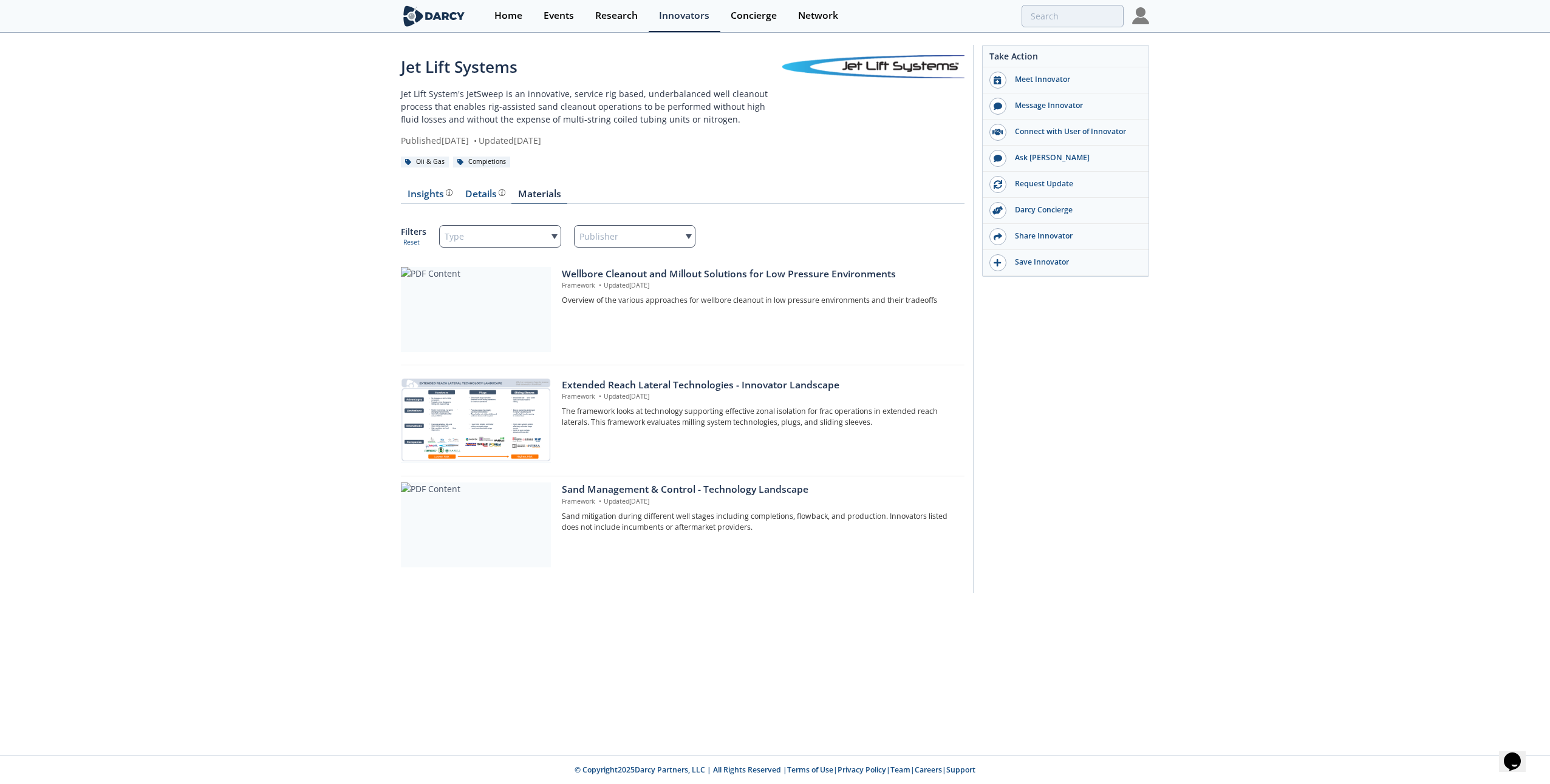
click at [538, 194] on link "Materials" at bounding box center [539, 197] width 56 height 15
click at [617, 271] on div "Wellbore Cleanout and Millout Solutions for Low Pressure Environments" at bounding box center [759, 274] width 394 height 15
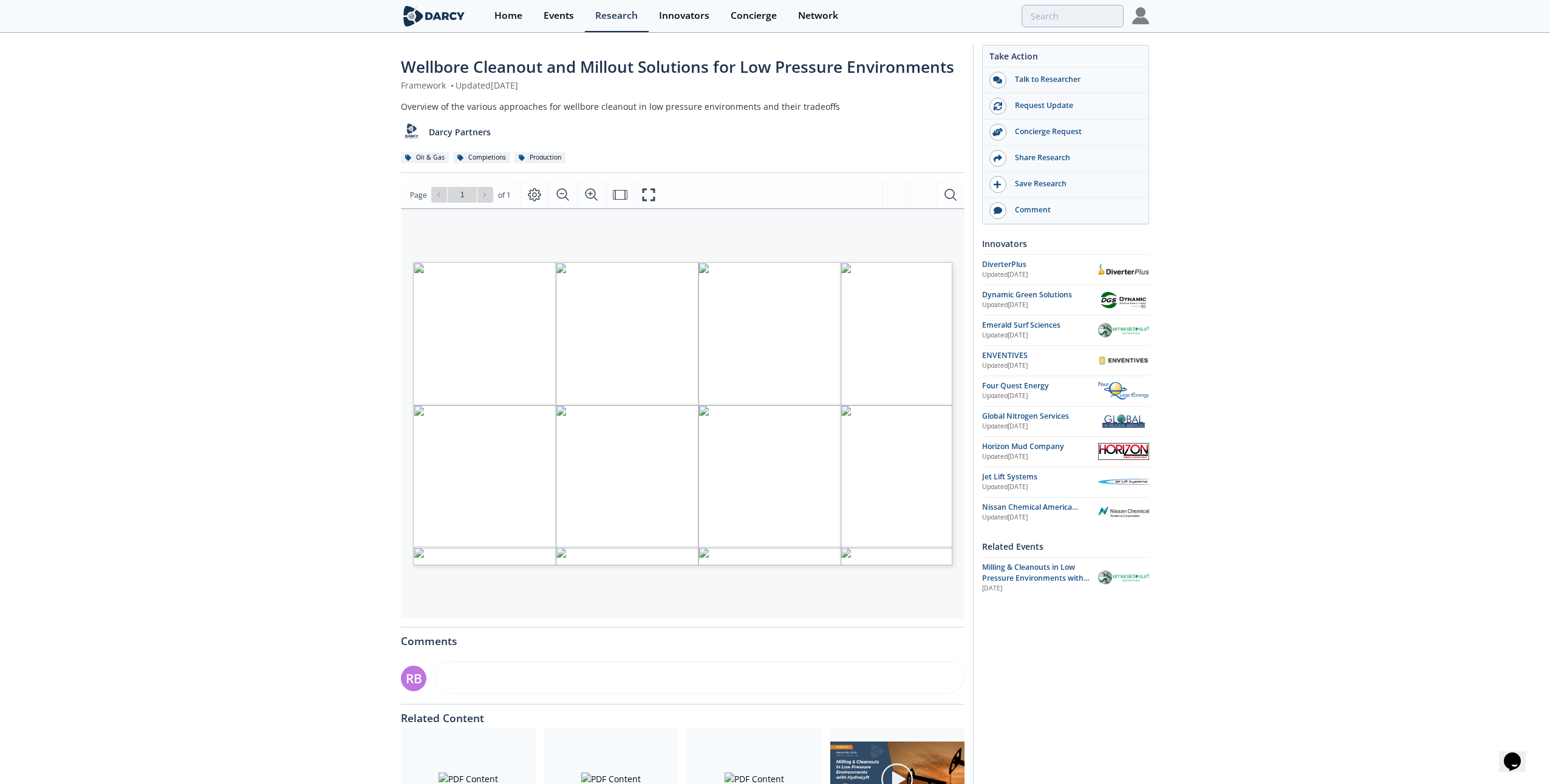
click at [475, 194] on div "Go to Page 1" at bounding box center [463, 195] width 62 height 16
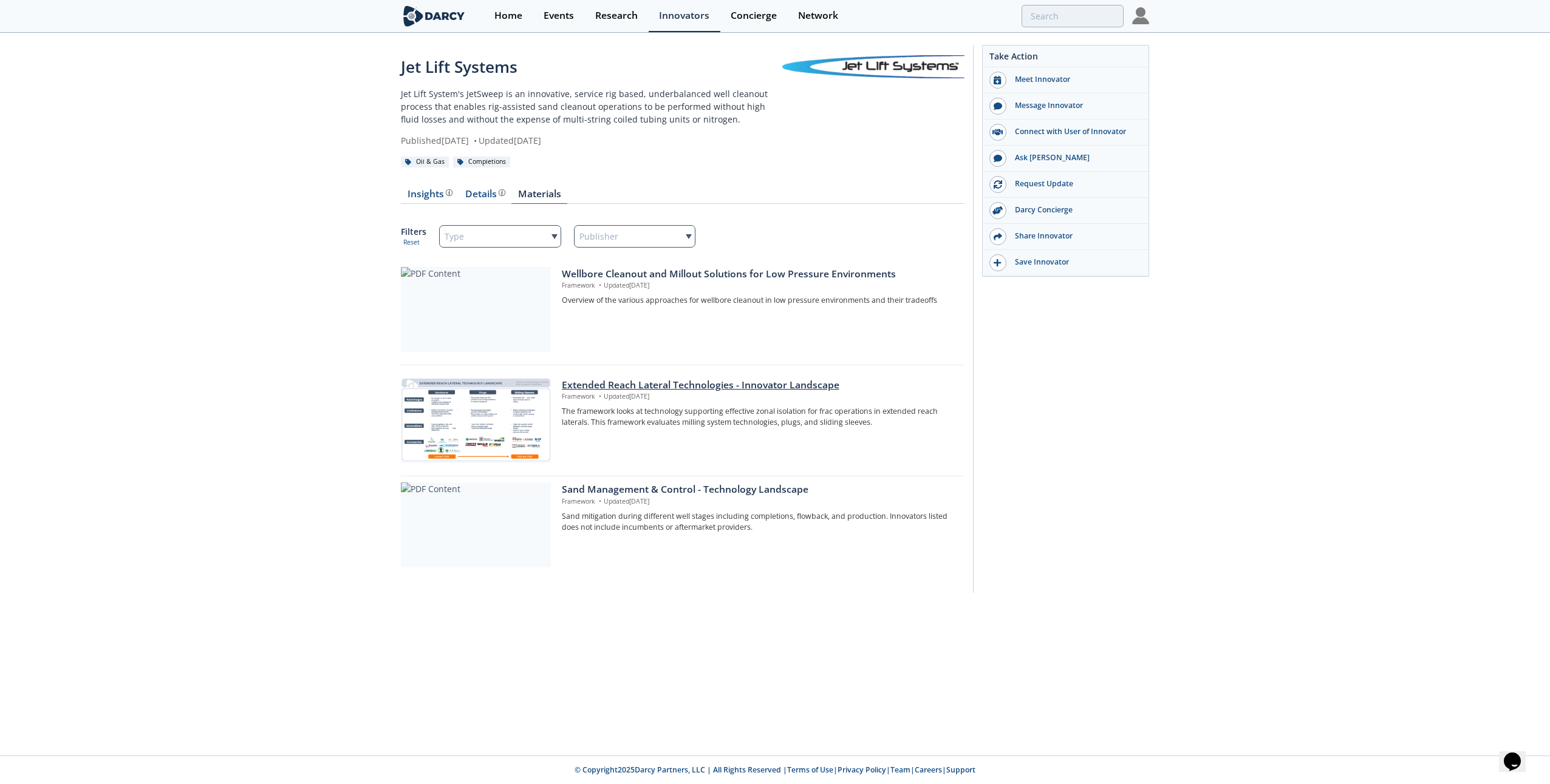
click at [473, 397] on div at bounding box center [476, 421] width 150 height 85
click at [511, 16] on div "Home" at bounding box center [508, 16] width 28 height 9
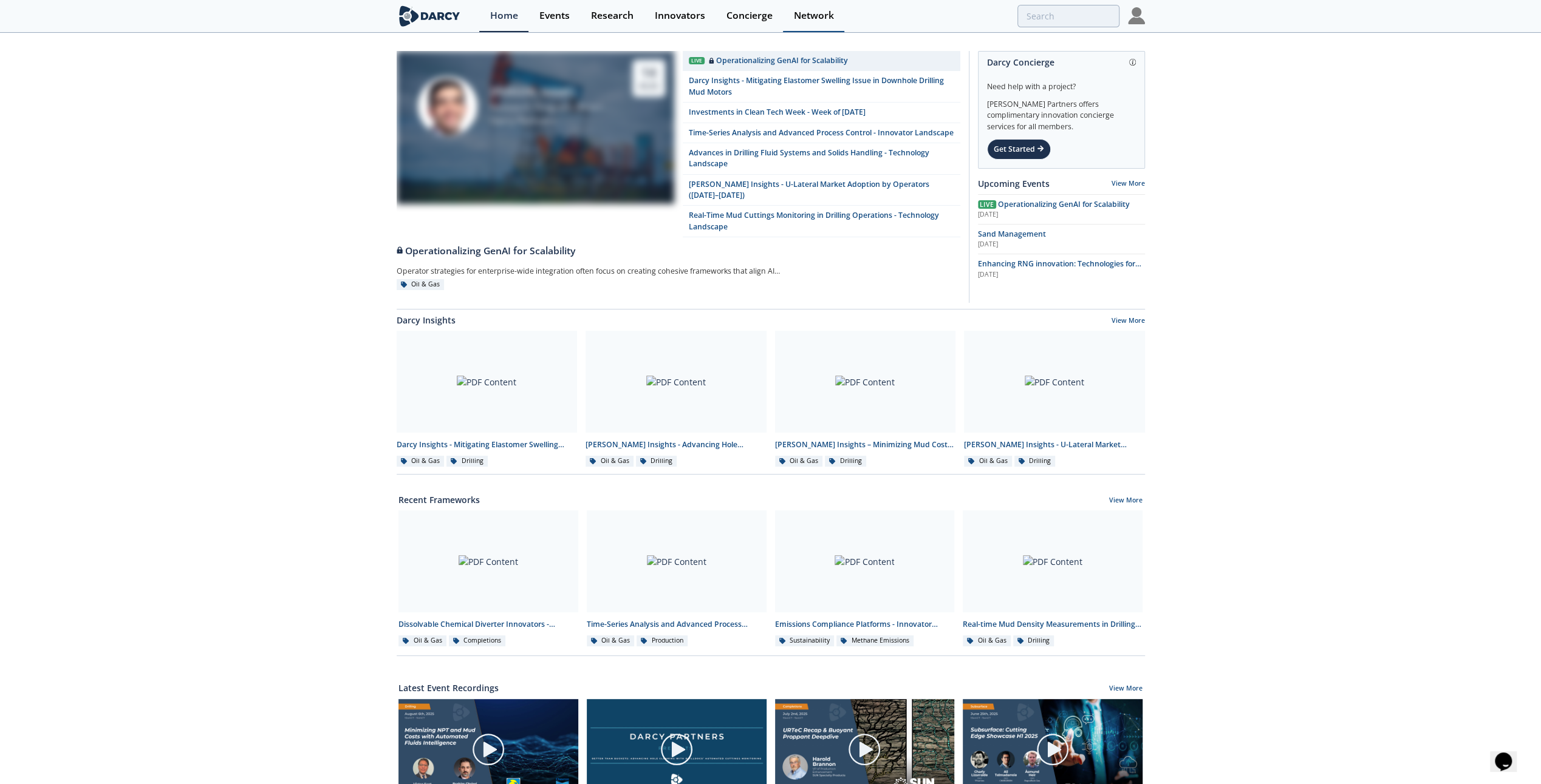
click at [837, 11] on link "Network" at bounding box center [813, 16] width 62 height 32
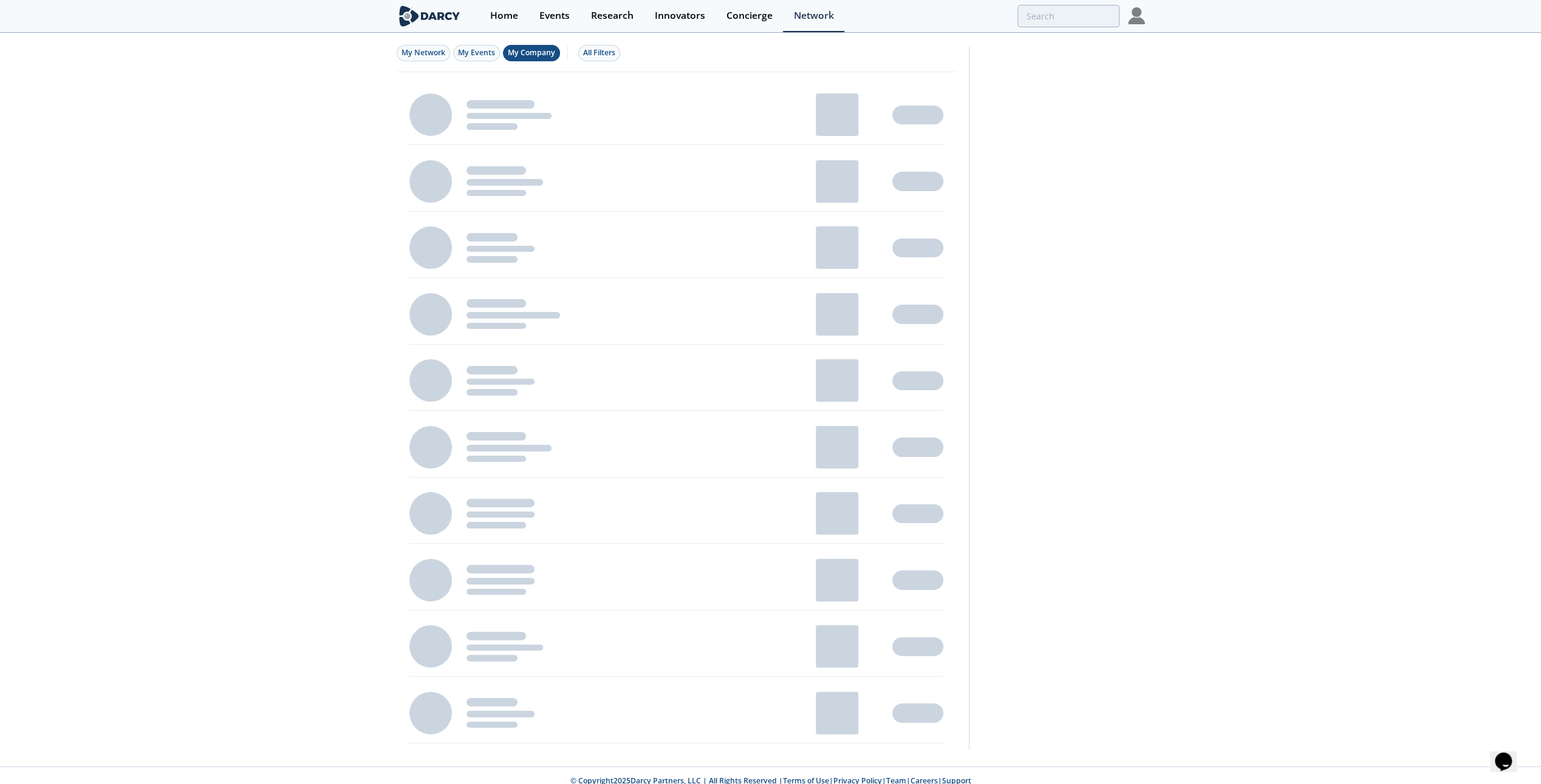
click at [525, 53] on span "My Company" at bounding box center [531, 52] width 47 height 10
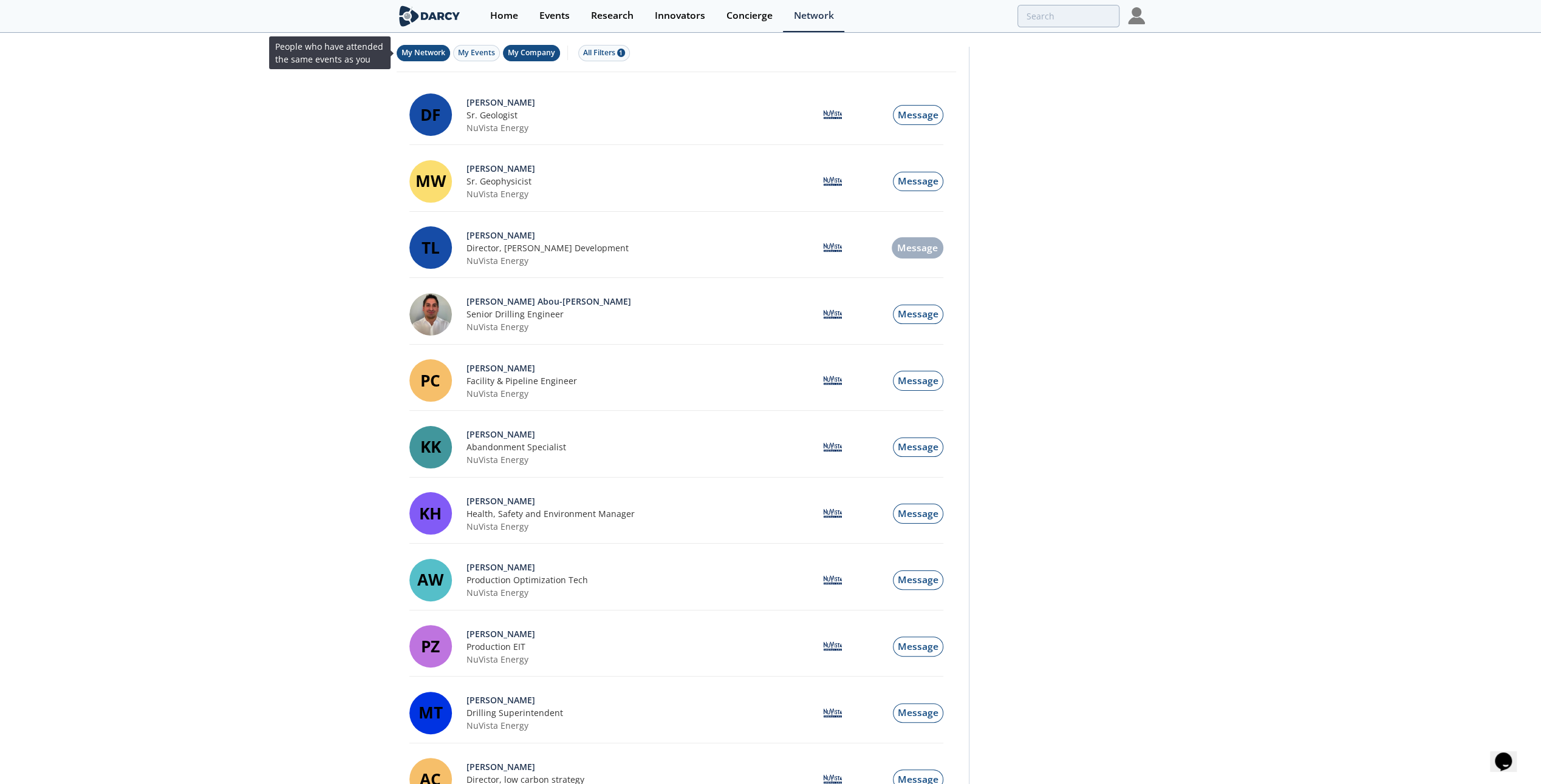
click at [406, 58] on button "My Network" at bounding box center [423, 53] width 53 height 16
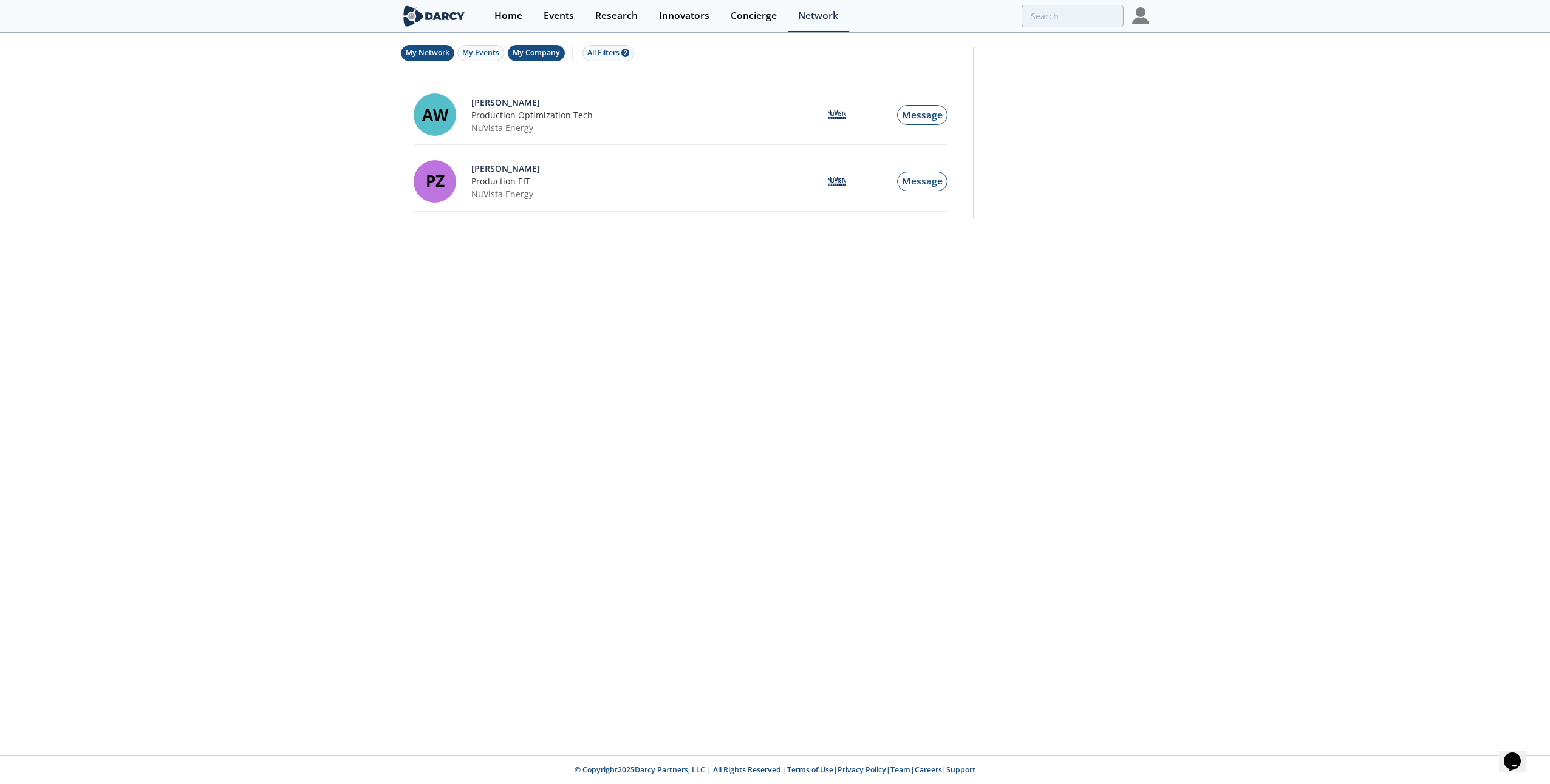
click at [538, 57] on span "My Company" at bounding box center [536, 52] width 47 height 10
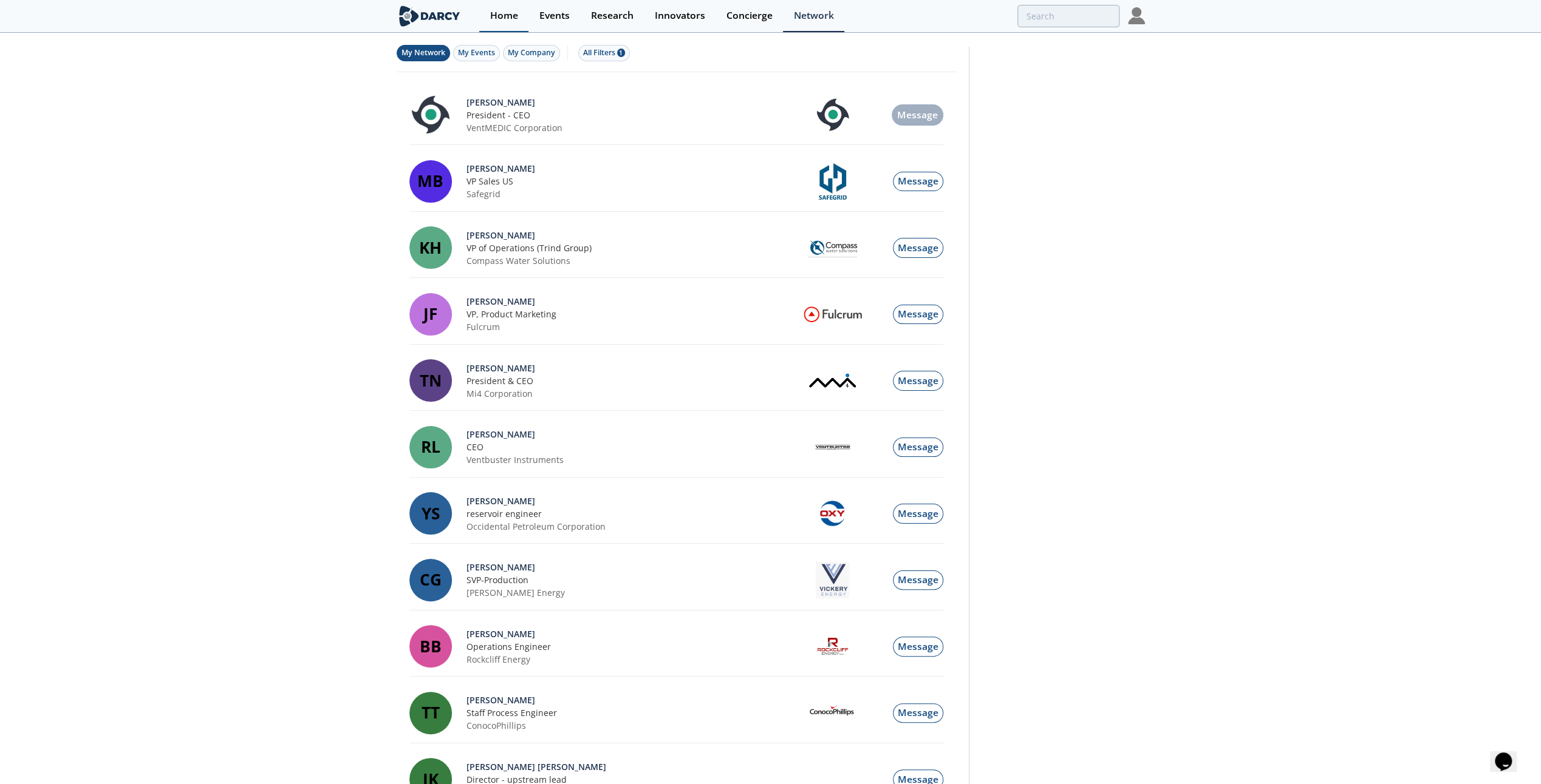
click at [497, 11] on div "Home" at bounding box center [504, 16] width 28 height 9
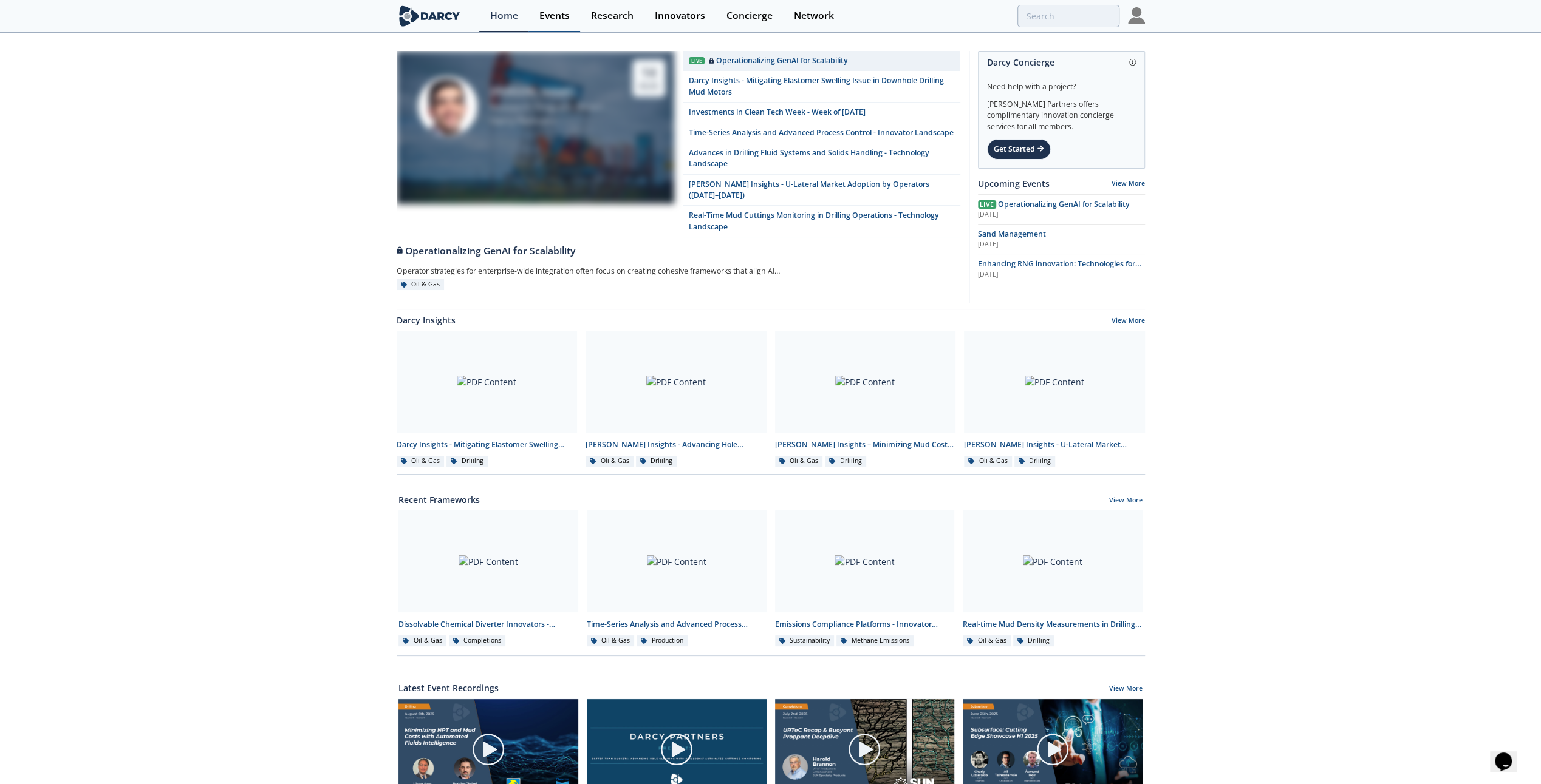
click at [552, 22] on link "Events" at bounding box center [554, 16] width 51 height 32
